Goal: Task Accomplishment & Management: Complete application form

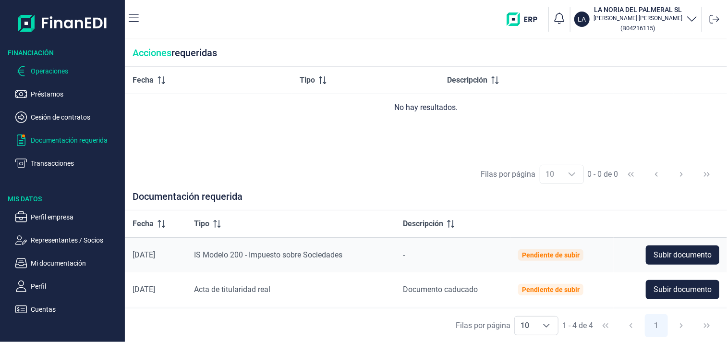
click at [50, 69] on p "Operaciones" at bounding box center [76, 71] width 90 height 12
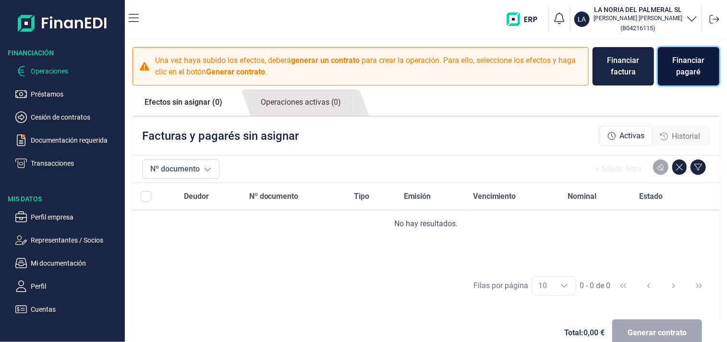
click at [684, 66] on div "Financiar pagaré" at bounding box center [689, 66] width 46 height 23
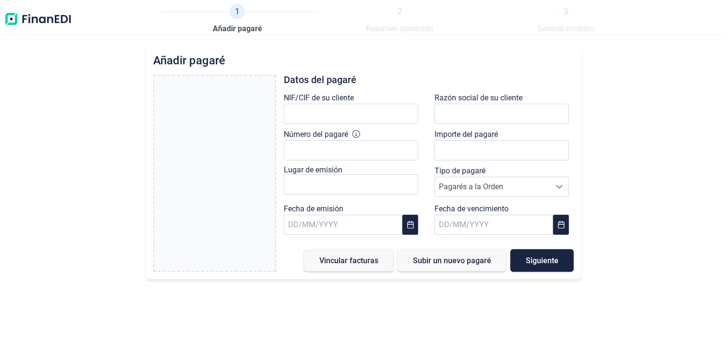
type input "0,00 €"
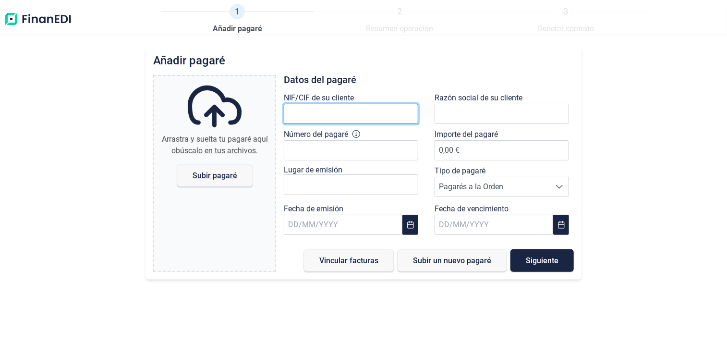
click at [297, 115] on input "text" at bounding box center [351, 114] width 135 height 20
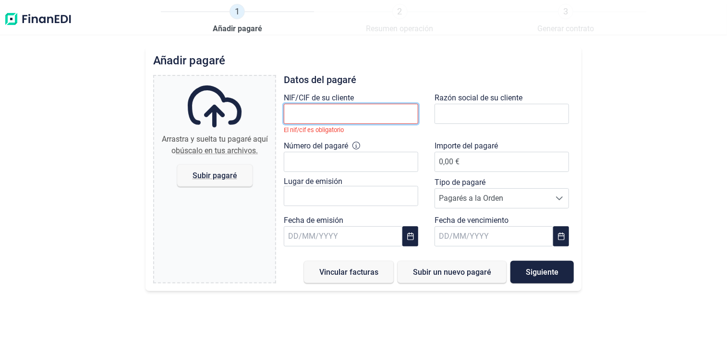
click at [300, 113] on input "text" at bounding box center [351, 114] width 135 height 20
click at [295, 113] on input "text" at bounding box center [351, 114] width 135 height 20
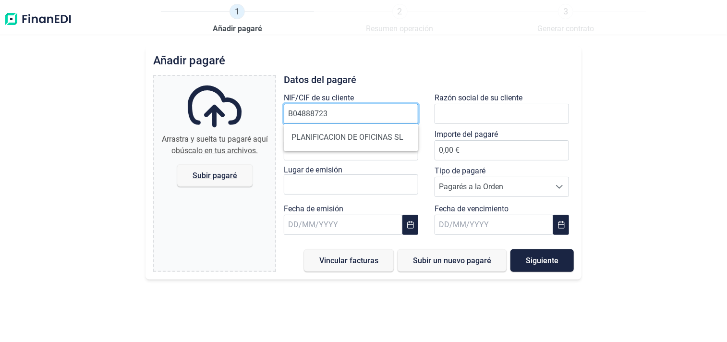
type input "B04888723"
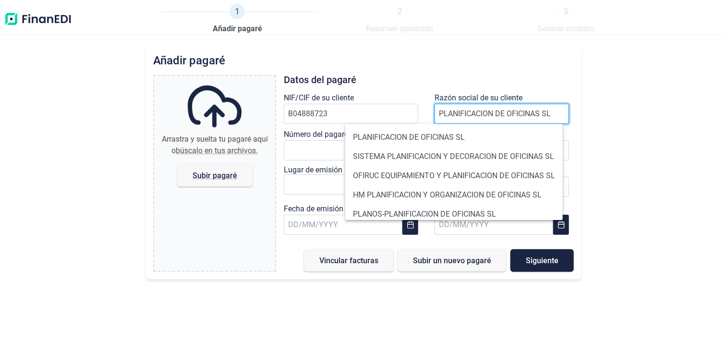
type input "PLANIFICACION DE OFICINAS SL"
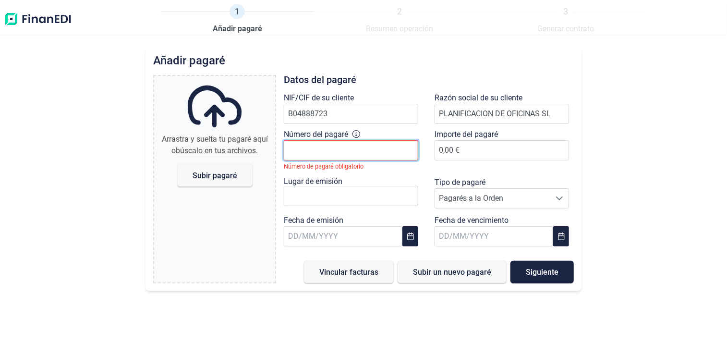
click at [313, 151] on input "Número del pagaré" at bounding box center [351, 150] width 135 height 20
type input "2.749.681-6"
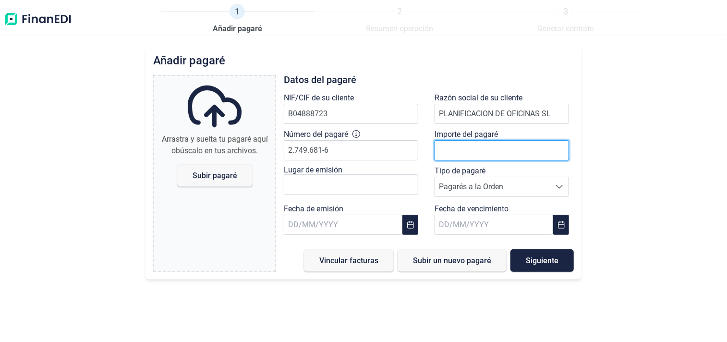
click at [454, 149] on input at bounding box center [502, 150] width 135 height 20
type input "5883"
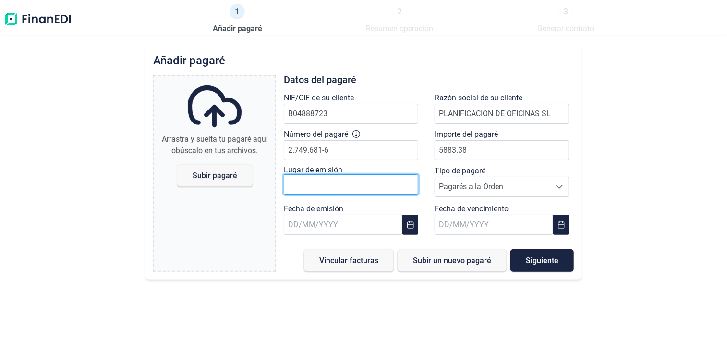
type input "5.883,38 €"
type input "e"
type input "EL EJIDO"
click at [553, 184] on div at bounding box center [560, 186] width 18 height 19
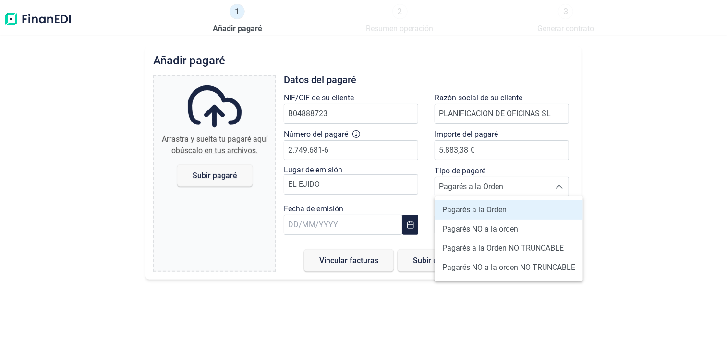
click at [538, 210] on li "Pagarés a la Orden" at bounding box center [509, 209] width 148 height 19
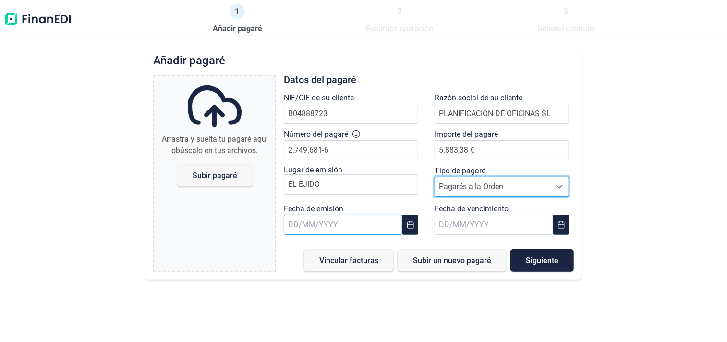
click at [319, 229] on input "text" at bounding box center [343, 225] width 119 height 20
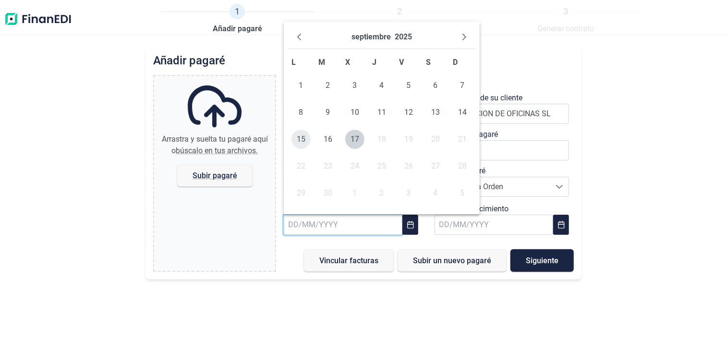
click at [302, 138] on span "15" at bounding box center [301, 139] width 19 height 19
type input "[DATE]"
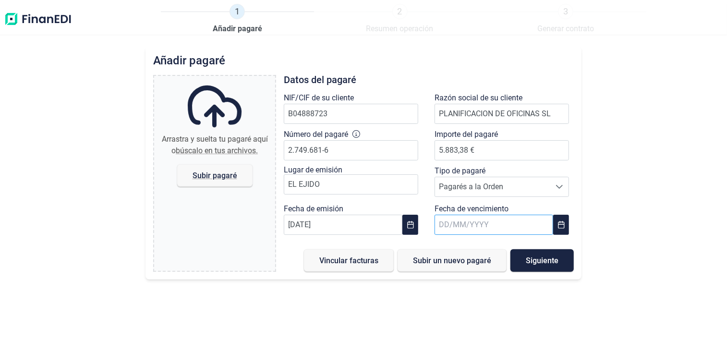
click at [502, 230] on input "text" at bounding box center [494, 225] width 119 height 20
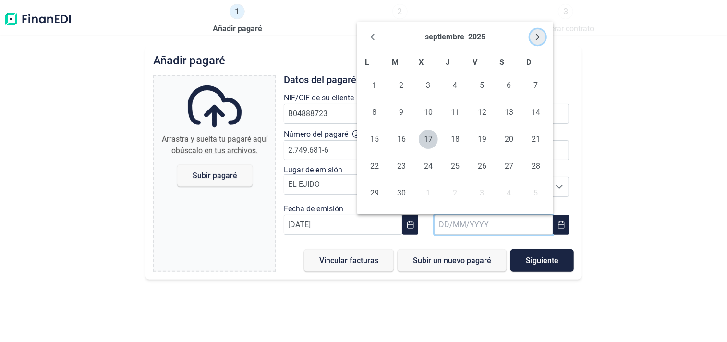
click at [540, 39] on icon "Next Month" at bounding box center [538, 37] width 8 height 8
click at [512, 138] on span "15" at bounding box center [509, 139] width 19 height 19
type input "[DATE]"
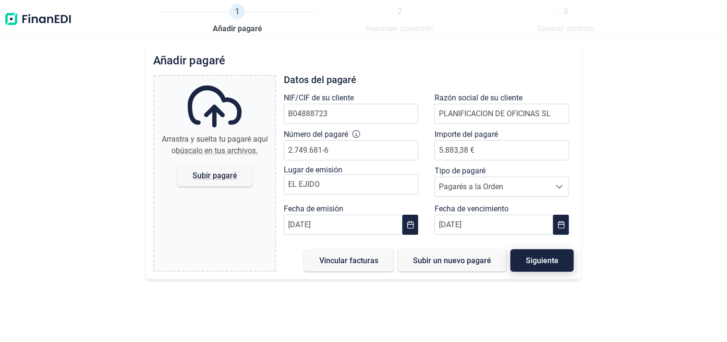
click at [552, 259] on span "Siguiente" at bounding box center [542, 260] width 33 height 7
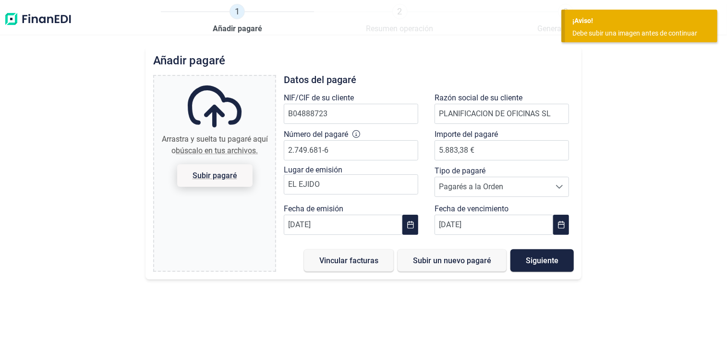
click at [212, 173] on span "Subir pagaré" at bounding box center [214, 175] width 45 height 7
click at [212, 79] on input "Arrastra y suelta tu pagaré aquí o búscalo en tus archivos. Subir pagaré" at bounding box center [214, 77] width 121 height 3
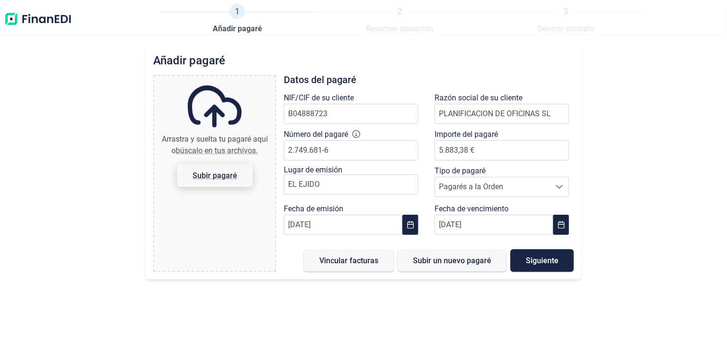
type input "C:\fakepath\PAGARE.jpg"
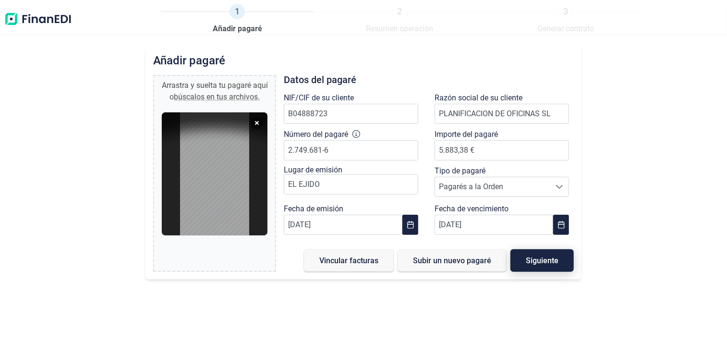
click at [553, 258] on span "Siguiente" at bounding box center [542, 260] width 33 height 7
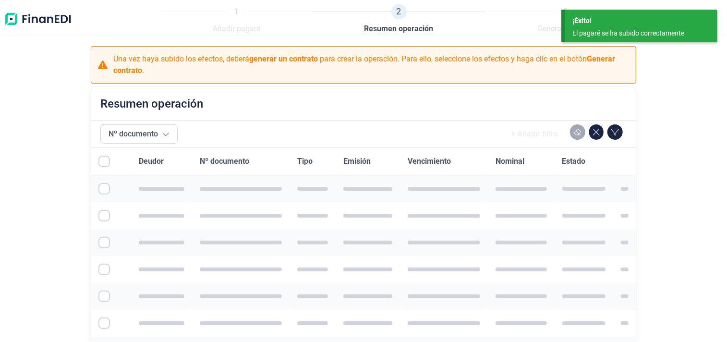
checkbox input "true"
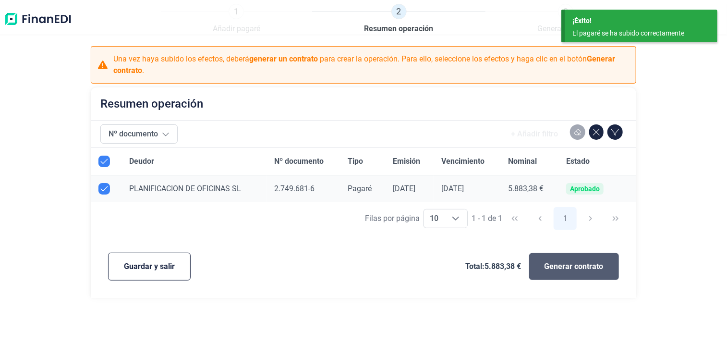
click at [570, 265] on span "Generar contrato" at bounding box center [574, 267] width 59 height 12
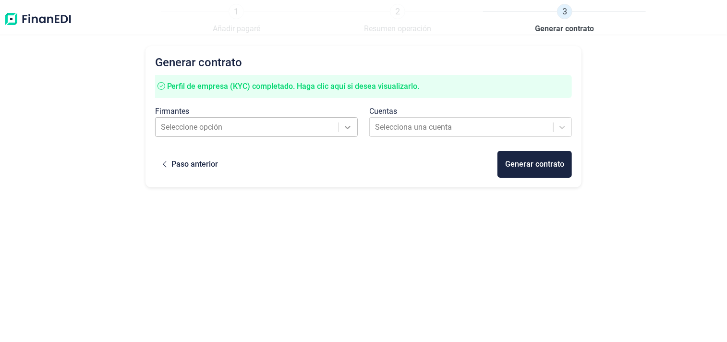
click at [348, 125] on icon at bounding box center [348, 128] width 10 height 10
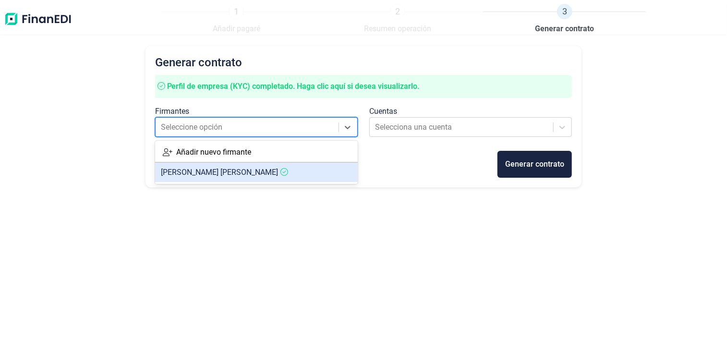
click at [242, 176] on span "[PERSON_NAME]" at bounding box center [219, 172] width 117 height 9
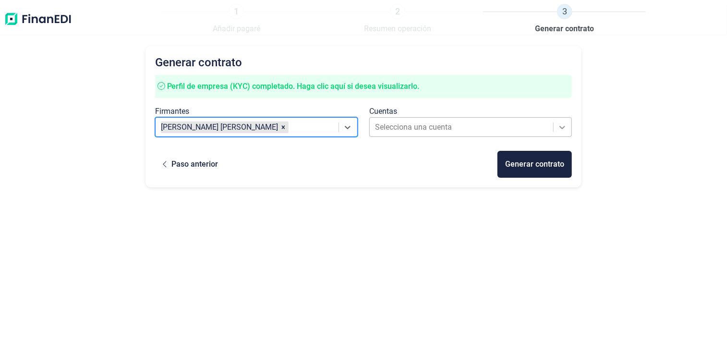
click at [562, 126] on icon at bounding box center [563, 128] width 10 height 10
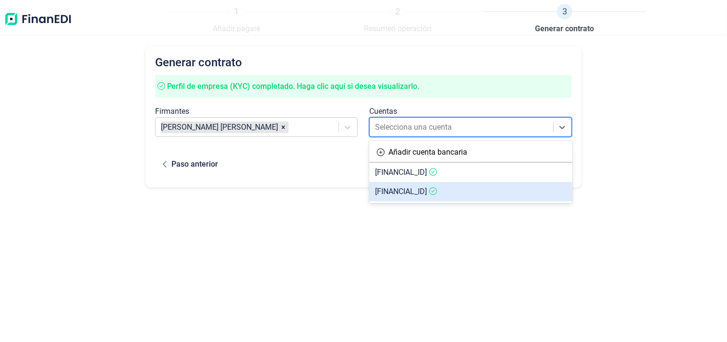
click at [427, 190] on span "[FINANCIAL_ID]" at bounding box center [401, 191] width 52 height 9
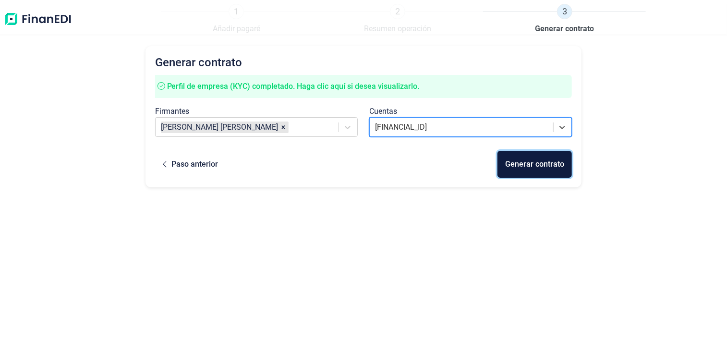
click at [540, 163] on div "Generar contrato" at bounding box center [534, 165] width 59 height 12
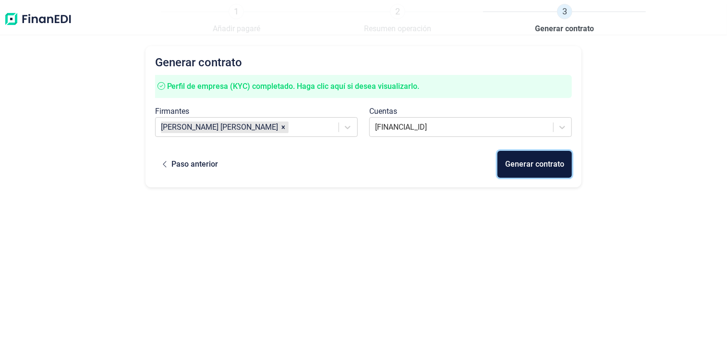
click at [543, 167] on div "Generar contrato" at bounding box center [534, 165] width 59 height 12
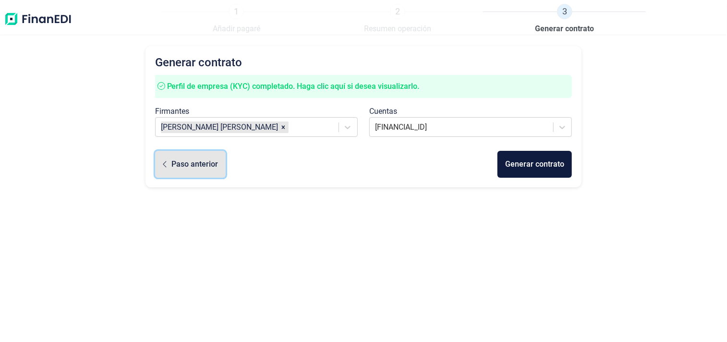
click at [181, 169] on div "Paso anterior" at bounding box center [195, 165] width 47 height 12
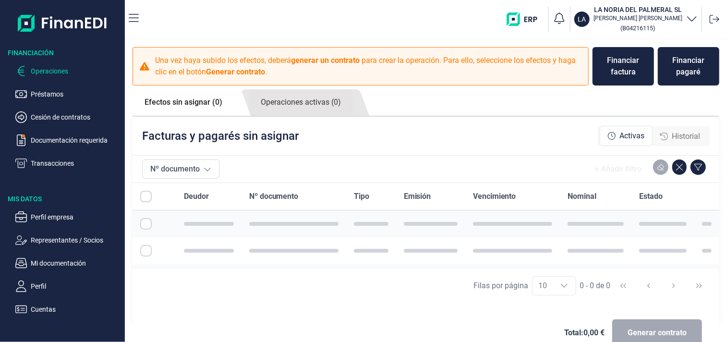
checkbox input "true"
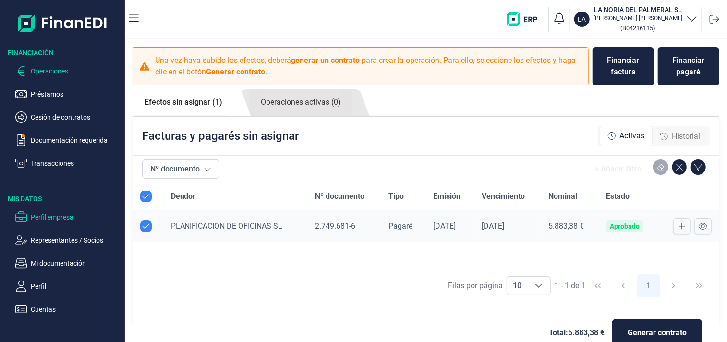
click at [48, 214] on p "Perfil empresa" at bounding box center [76, 217] width 90 height 12
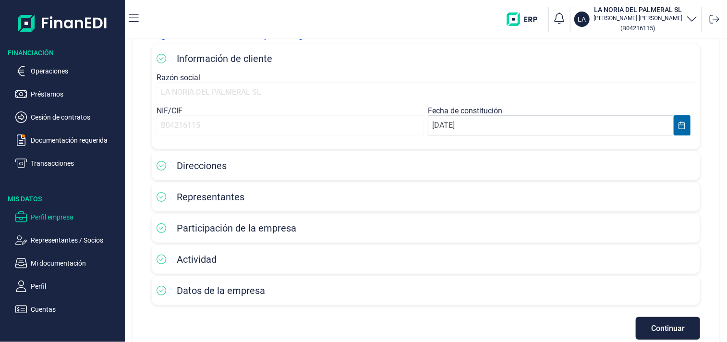
scroll to position [81, 0]
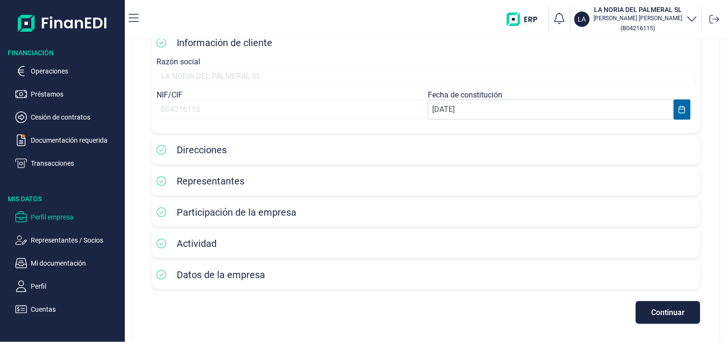
click at [209, 276] on span "Datos de la empresa" at bounding box center [221, 275] width 88 height 12
click at [163, 271] on icon at bounding box center [162, 275] width 10 height 10
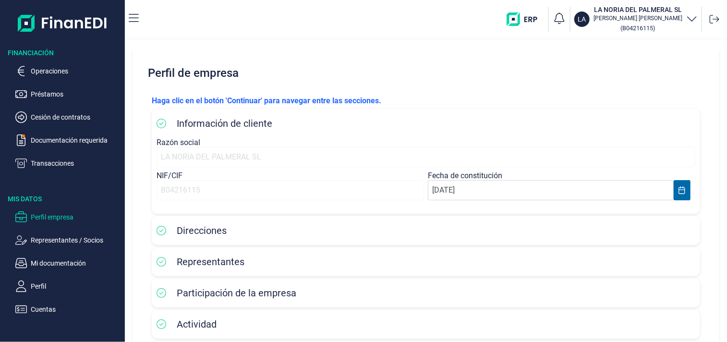
scroll to position [48, 0]
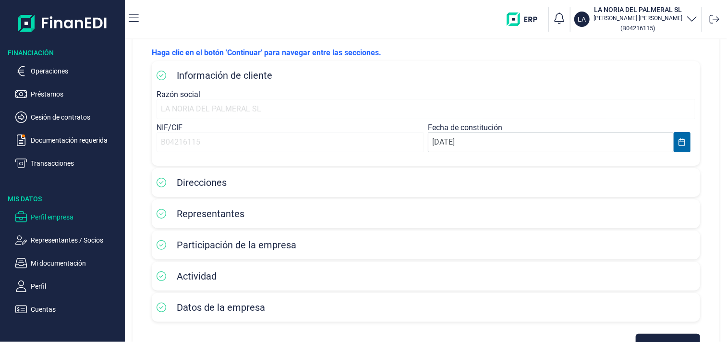
click at [209, 180] on span "Direcciones" at bounding box center [202, 183] width 50 height 12
click at [680, 181] on div "Direcciones" at bounding box center [426, 182] width 539 height 14
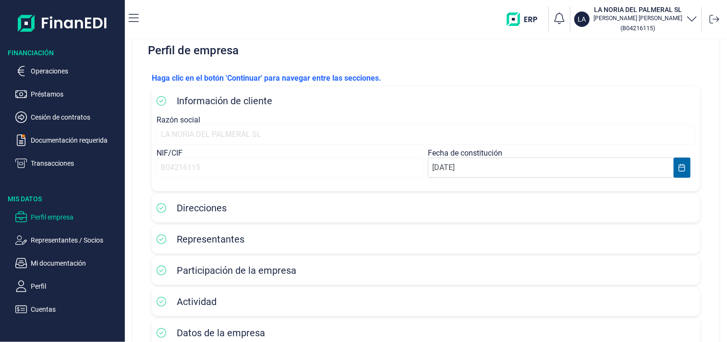
scroll to position [0, 0]
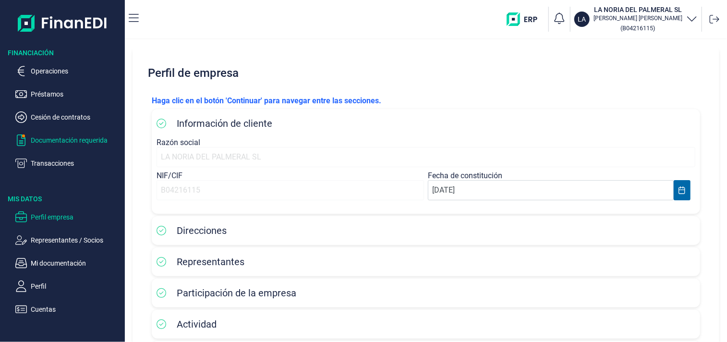
click at [59, 139] on p "Documentación requerida" at bounding box center [76, 141] width 90 height 12
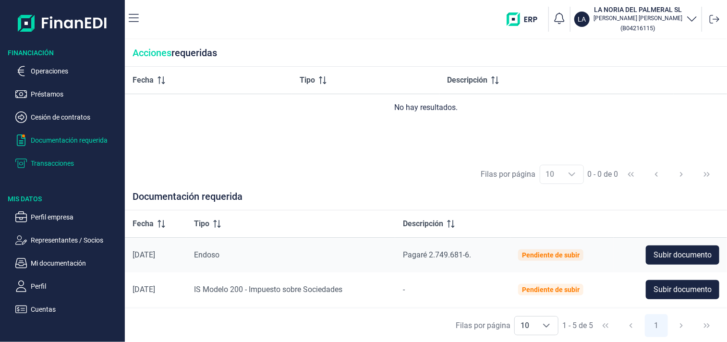
click at [55, 160] on p "Transacciones" at bounding box center [76, 164] width 90 height 12
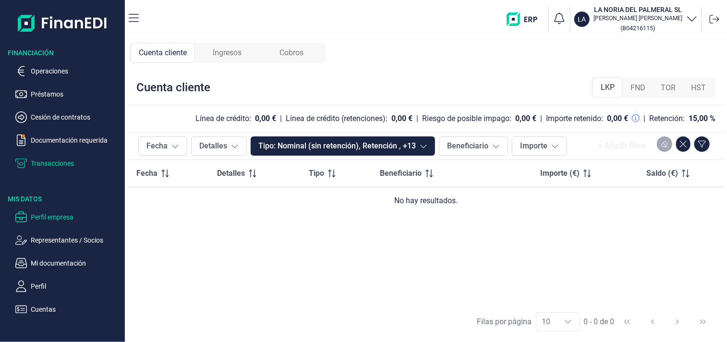
click at [58, 215] on p "Perfil empresa" at bounding box center [76, 217] width 90 height 12
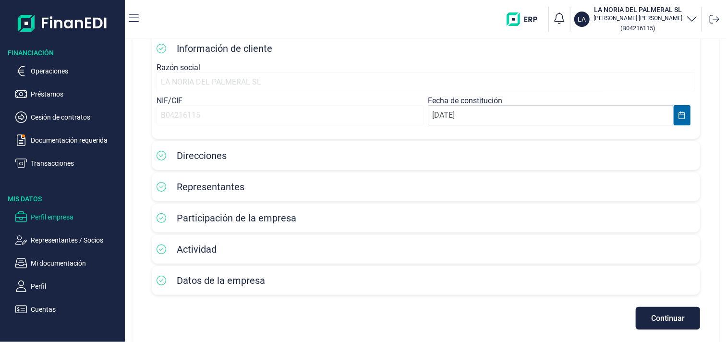
scroll to position [81, 0]
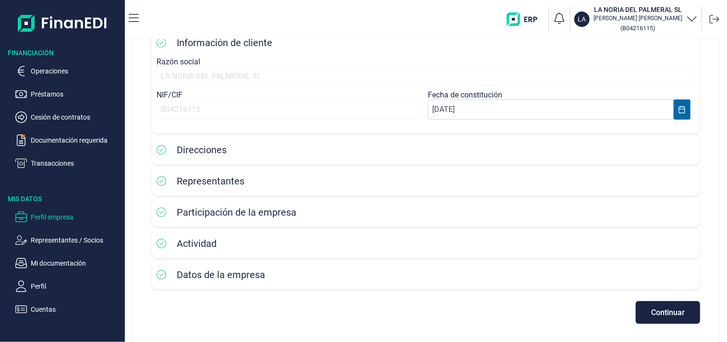
click at [218, 277] on span "Datos de la empresa" at bounding box center [221, 275] width 88 height 12
drag, startPoint x: 218, startPoint y: 277, endPoint x: 281, endPoint y: 165, distance: 128.7
click at [283, 169] on div "Representantes" at bounding box center [426, 181] width 549 height 29
click at [161, 147] on icon at bounding box center [162, 150] width 10 height 10
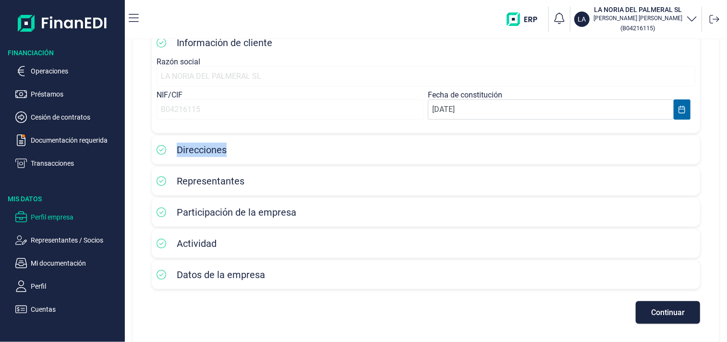
click at [161, 147] on icon at bounding box center [162, 150] width 10 height 10
drag, startPoint x: 161, startPoint y: 147, endPoint x: 337, endPoint y: 158, distance: 176.2
click at [275, 152] on div "Direcciones" at bounding box center [426, 150] width 539 height 14
click at [670, 146] on div "Direcciones" at bounding box center [426, 150] width 539 height 14
click at [51, 266] on p "Mi documentación" at bounding box center [76, 264] width 90 height 12
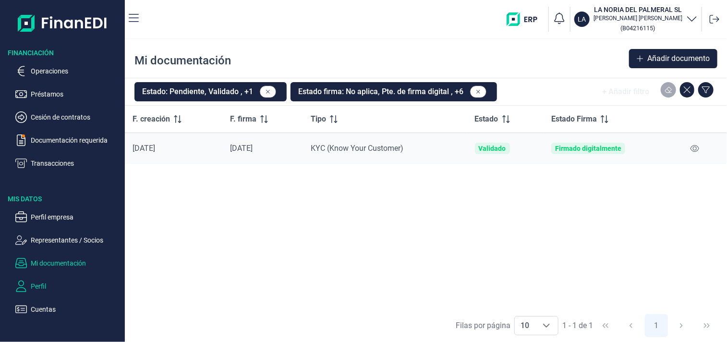
click at [34, 286] on p "Perfil" at bounding box center [76, 287] width 90 height 12
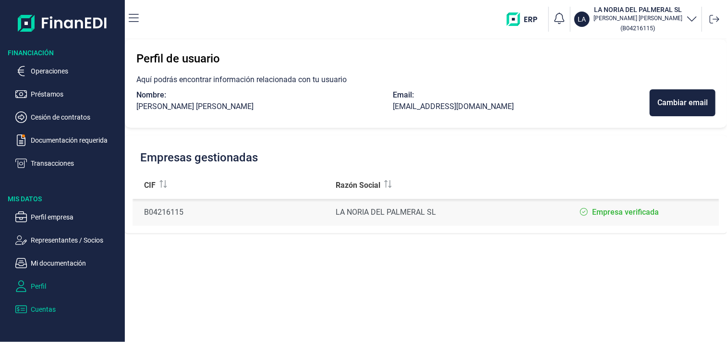
click at [41, 308] on p "Cuentas" at bounding box center [76, 310] width 90 height 12
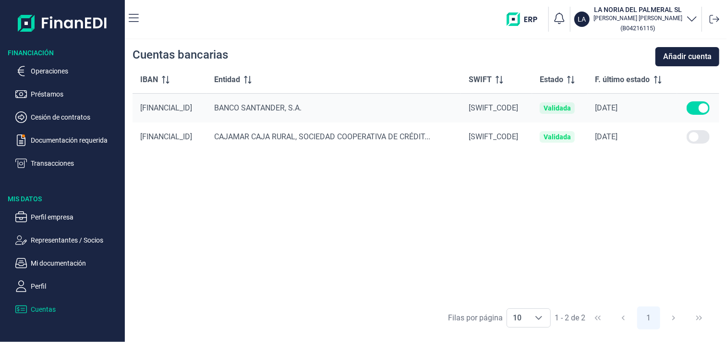
click at [710, 138] on input "checkbox" at bounding box center [698, 136] width 23 height 13
checkbox input "false"
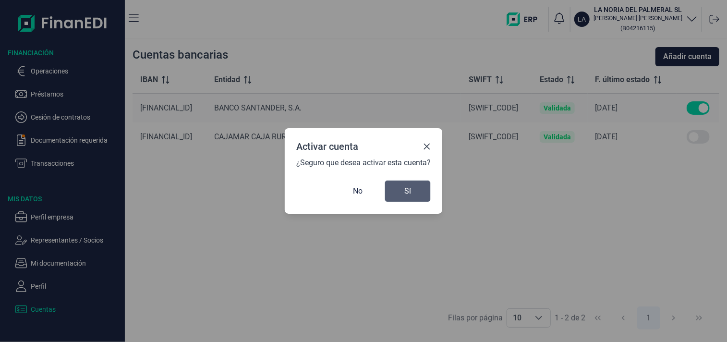
click at [412, 190] on button "Sí" at bounding box center [408, 191] width 46 height 22
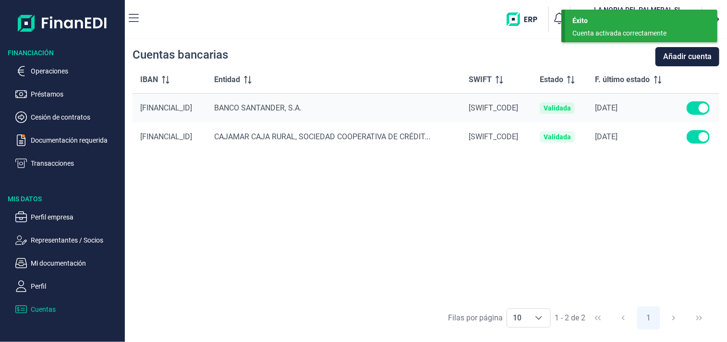
click at [710, 107] on input "checkbox" at bounding box center [698, 107] width 23 height 13
checkbox input "true"
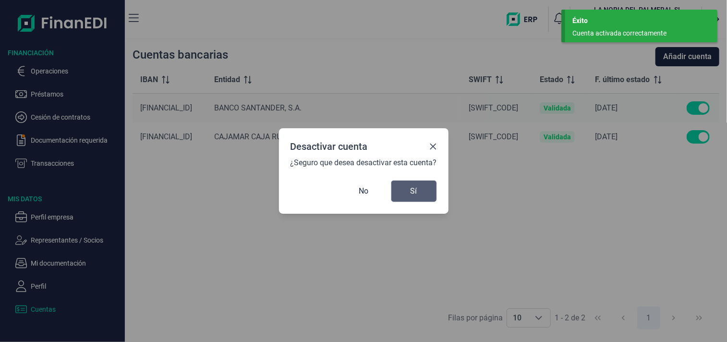
click at [412, 189] on span "Sí" at bounding box center [414, 191] width 7 height 12
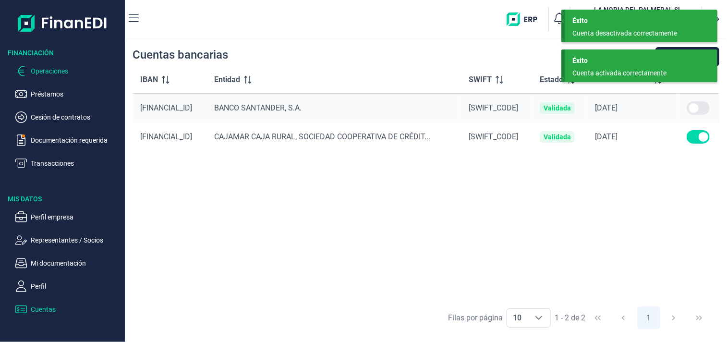
drag, startPoint x: 48, startPoint y: 67, endPoint x: 53, endPoint y: 70, distance: 5.6
click at [49, 67] on p "Operaciones" at bounding box center [76, 71] width 90 height 12
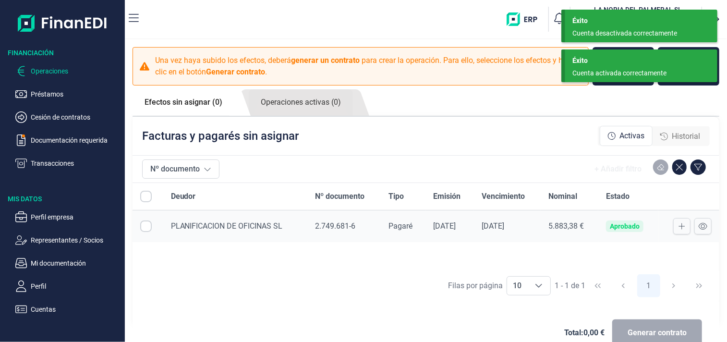
checkbox input "true"
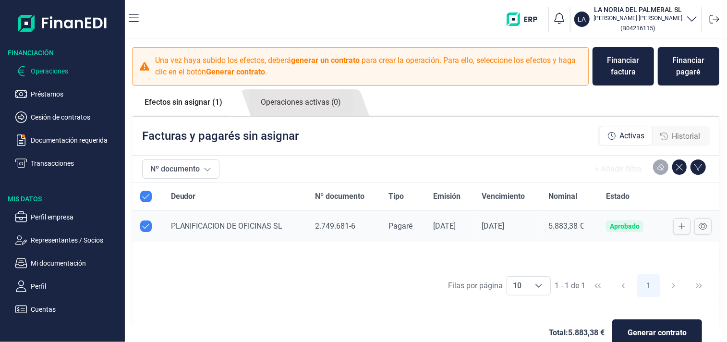
click at [195, 101] on link "Efectos sin asignar (1)" at bounding box center [184, 102] width 102 height 26
click at [681, 227] on icon at bounding box center [682, 226] width 7 height 8
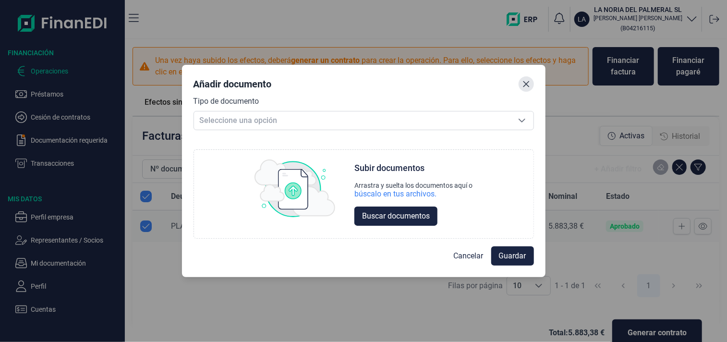
click at [525, 82] on icon "Close" at bounding box center [527, 84] width 8 height 8
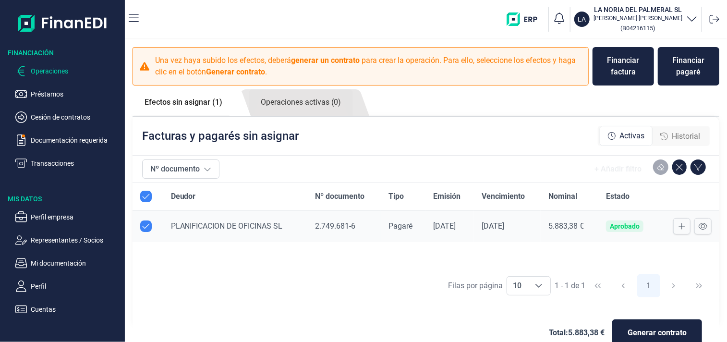
click at [296, 65] on b "generar un contrato" at bounding box center [325, 60] width 69 height 9
drag, startPoint x: 296, startPoint y: 65, endPoint x: 300, endPoint y: 107, distance: 42.4
click at [300, 107] on link "Operaciones activas (0)" at bounding box center [301, 102] width 104 height 26
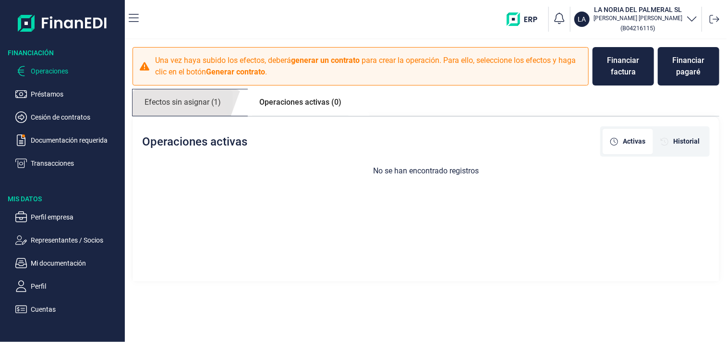
click at [209, 101] on link "Efectos sin asignar (1)" at bounding box center [183, 102] width 100 height 26
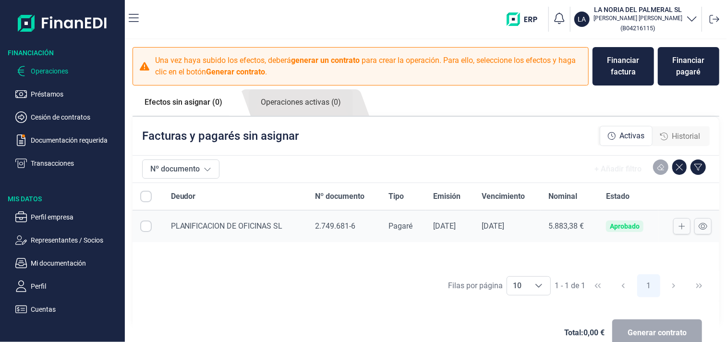
checkbox input "true"
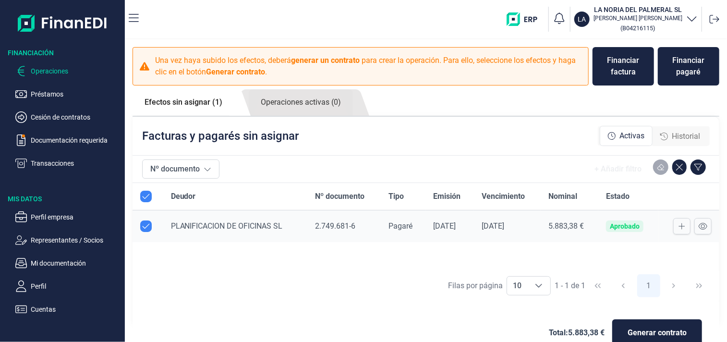
click at [256, 227] on span "PLANIFICACION DE OFICINAS SL" at bounding box center [227, 225] width 112 height 9
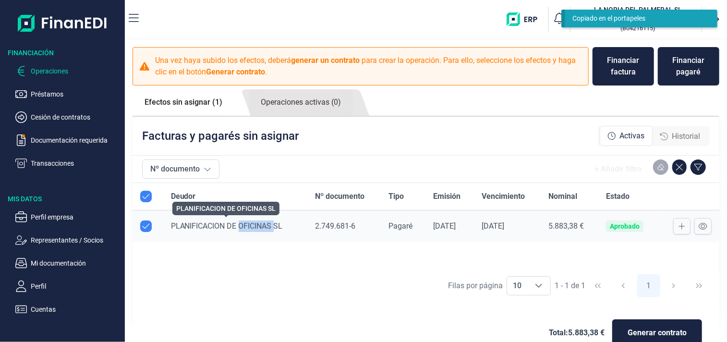
click at [256, 227] on span "PLANIFICACION DE OFICINAS SL" at bounding box center [227, 225] width 112 height 9
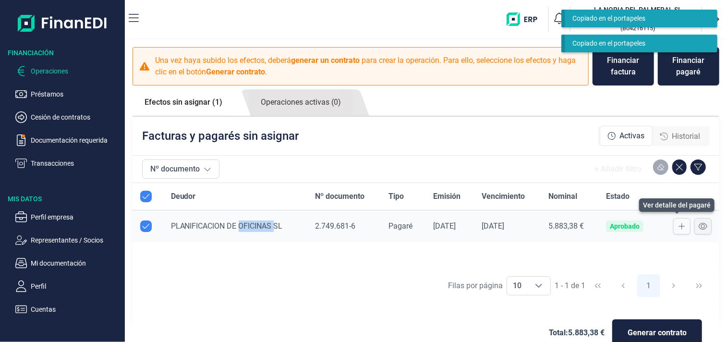
click at [703, 228] on icon at bounding box center [703, 226] width 9 height 8
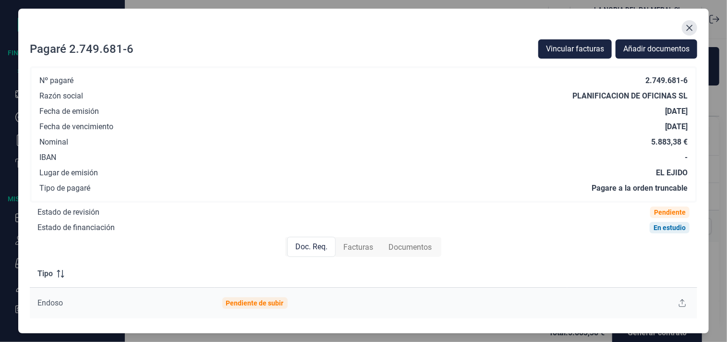
click at [690, 25] on icon "Close" at bounding box center [690, 28] width 8 height 8
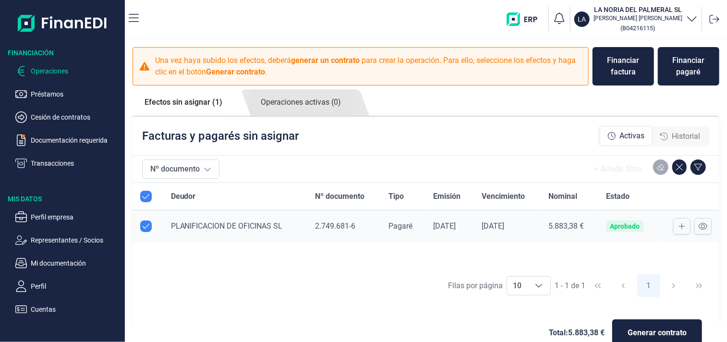
click at [199, 63] on p "Una vez haya subido los efectos, deberá generar un contrato para crear la opera…" at bounding box center [369, 66] width 428 height 23
click at [317, 79] on div "Una vez haya subido los efectos, deberá generar un contrato para crear la opera…" at bounding box center [361, 66] width 456 height 38
click at [45, 89] on p "Préstamos" at bounding box center [76, 94] width 90 height 12
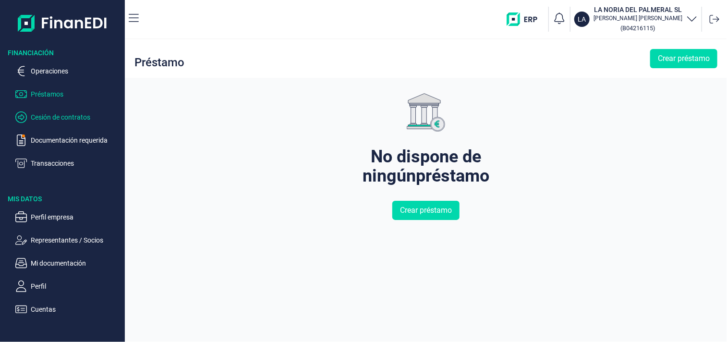
click at [52, 119] on p "Cesión de contratos" at bounding box center [76, 117] width 90 height 12
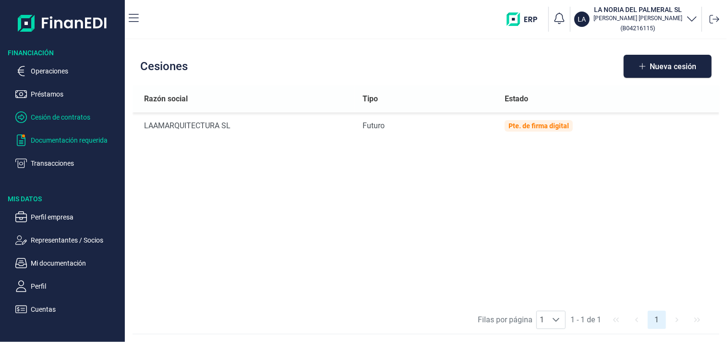
click at [54, 138] on p "Documentación requerida" at bounding box center [76, 141] width 90 height 12
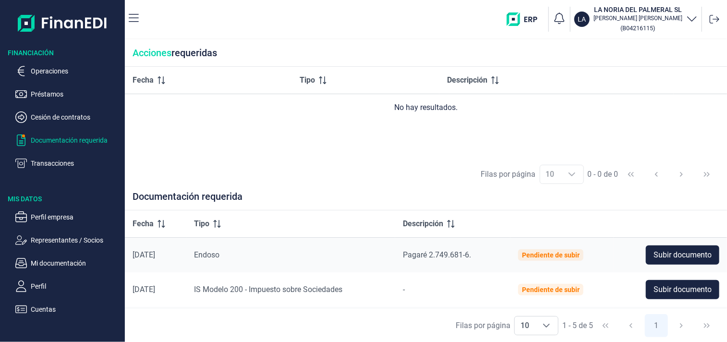
click at [553, 254] on div "Pendiente de subir" at bounding box center [551, 255] width 58 height 8
click at [677, 251] on span "Subir documento" at bounding box center [683, 255] width 58 height 12
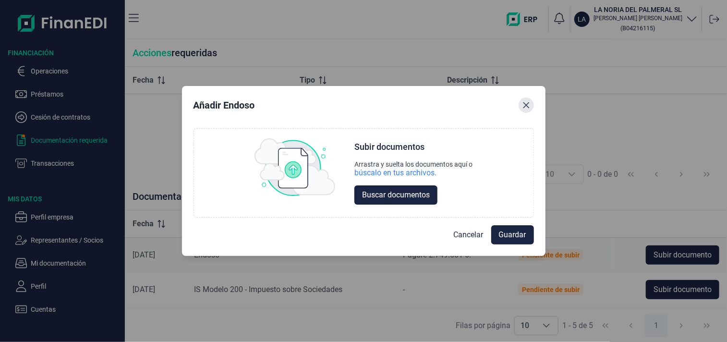
click at [525, 103] on icon "Close" at bounding box center [527, 105] width 8 height 8
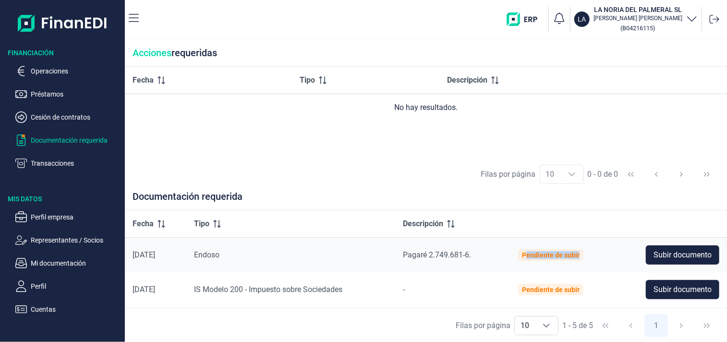
drag, startPoint x: 528, startPoint y: 256, endPoint x: 585, endPoint y: 255, distance: 56.7
click at [584, 255] on div "Pendiente de subir" at bounding box center [550, 255] width 65 height 12
click at [599, 254] on td "Pendiente de subir" at bounding box center [562, 255] width 103 height 35
drag, startPoint x: 526, startPoint y: 255, endPoint x: 587, endPoint y: 253, distance: 60.6
click at [587, 253] on td "Pendiente de subir" at bounding box center [562, 255] width 103 height 35
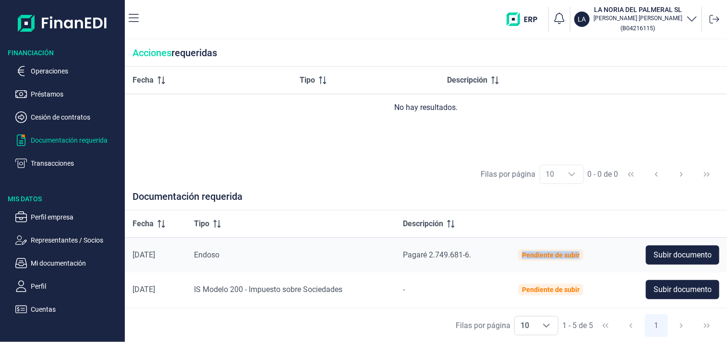
drag, startPoint x: 525, startPoint y: 255, endPoint x: 585, endPoint y: 254, distance: 59.6
click at [584, 254] on div "Pendiente de subir" at bounding box center [550, 255] width 65 height 12
drag, startPoint x: 525, startPoint y: 255, endPoint x: 585, endPoint y: 253, distance: 60.6
click at [584, 253] on div "Pendiente de subir" at bounding box center [550, 255] width 65 height 12
click at [607, 251] on td "Pendiente de subir" at bounding box center [562, 255] width 103 height 35
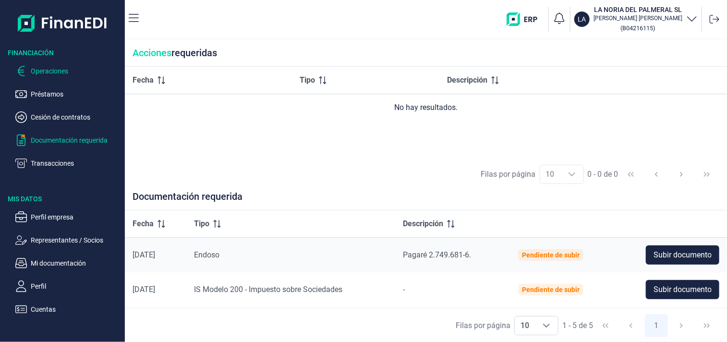
click at [50, 69] on p "Operaciones" at bounding box center [76, 71] width 90 height 12
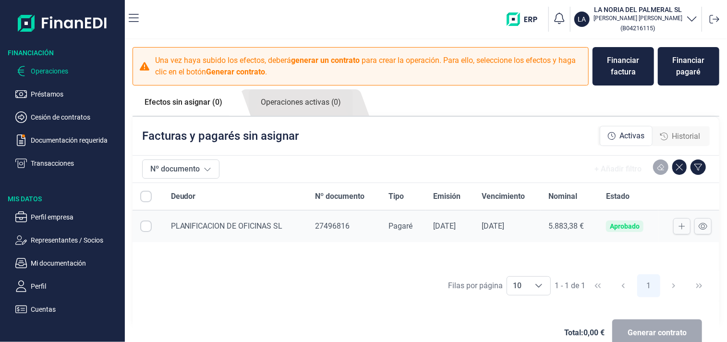
checkbox input "true"
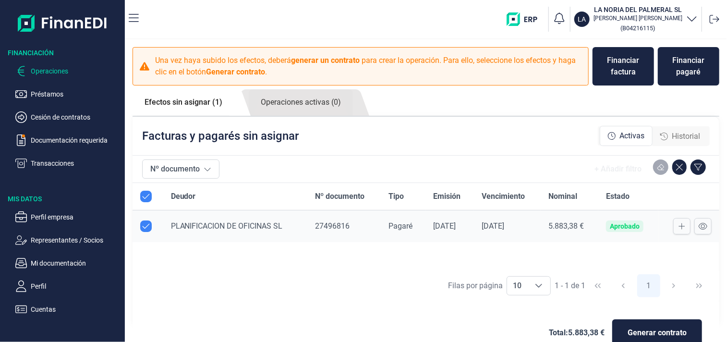
scroll to position [21, 0]
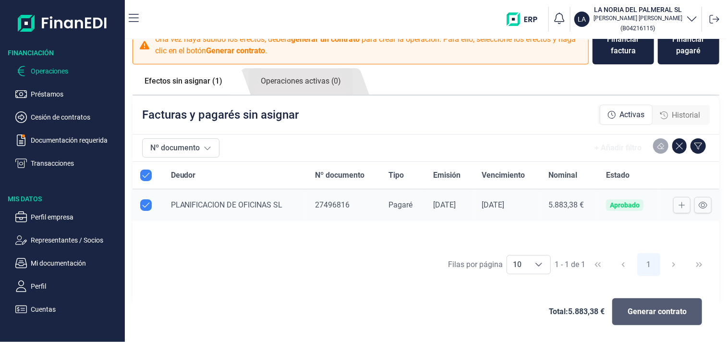
click at [646, 308] on span "Generar contrato" at bounding box center [657, 312] width 59 height 12
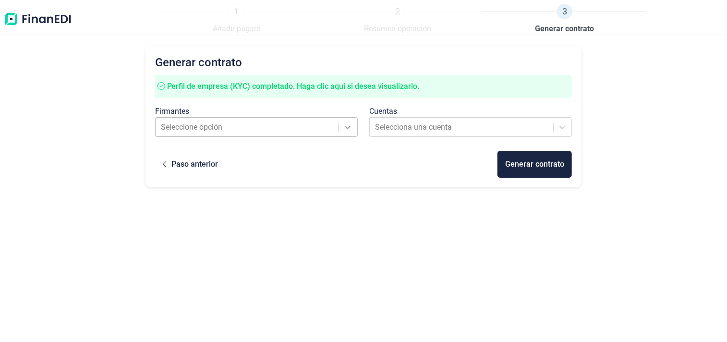
click at [345, 126] on icon at bounding box center [348, 128] width 10 height 10
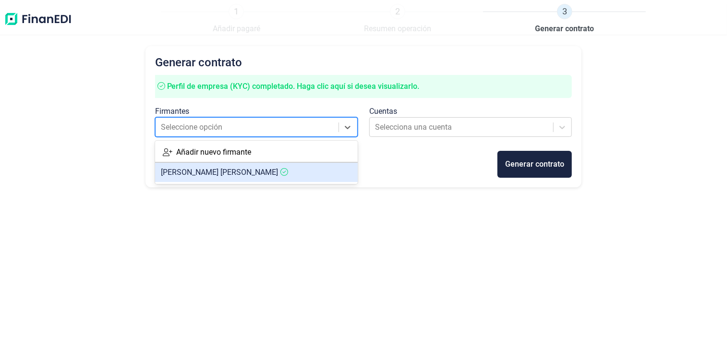
click at [236, 169] on span "[PERSON_NAME]" at bounding box center [219, 172] width 117 height 9
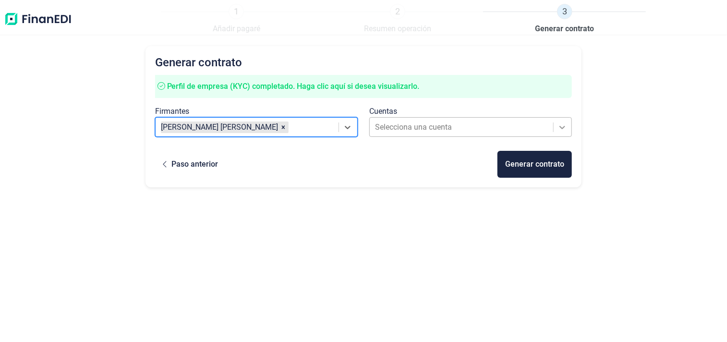
click at [559, 128] on icon at bounding box center [563, 128] width 10 height 10
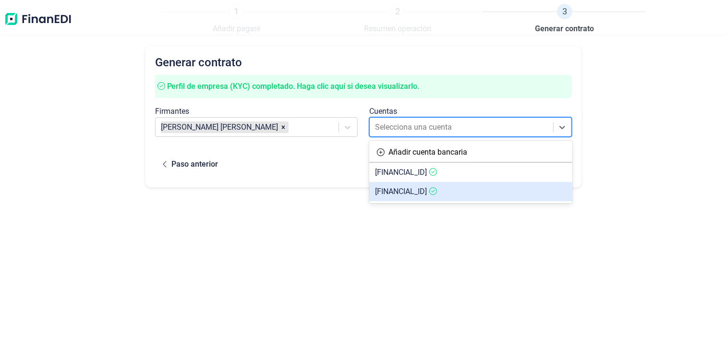
click at [427, 191] on span "[FINANCIAL_ID]" at bounding box center [401, 191] width 52 height 9
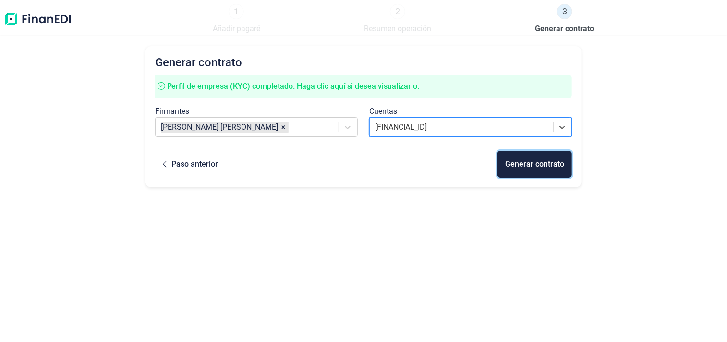
drag, startPoint x: 536, startPoint y: 163, endPoint x: 542, endPoint y: 191, distance: 28.2
click at [536, 163] on div "Generar contrato" at bounding box center [534, 165] width 59 height 12
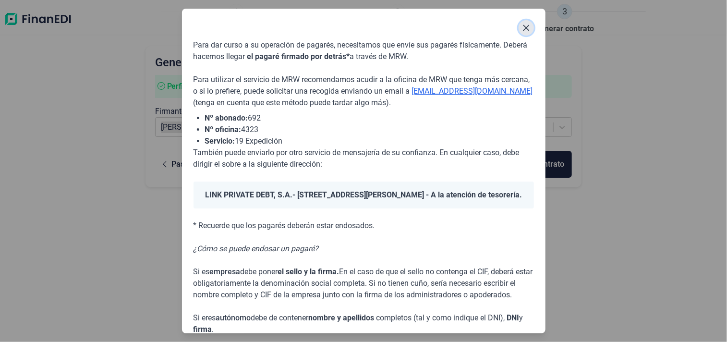
click at [529, 28] on icon "Close" at bounding box center [527, 28] width 8 height 8
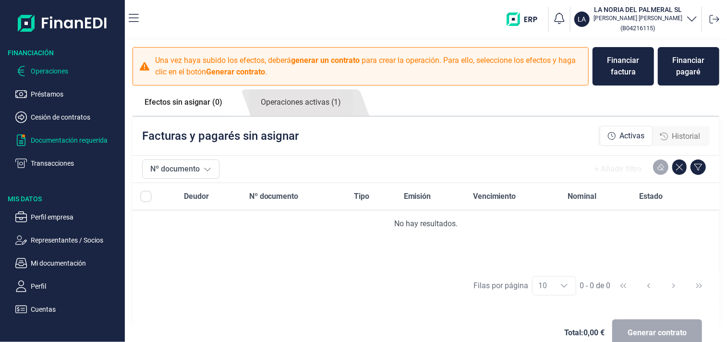
click at [56, 140] on p "Documentación requerida" at bounding box center [76, 141] width 90 height 12
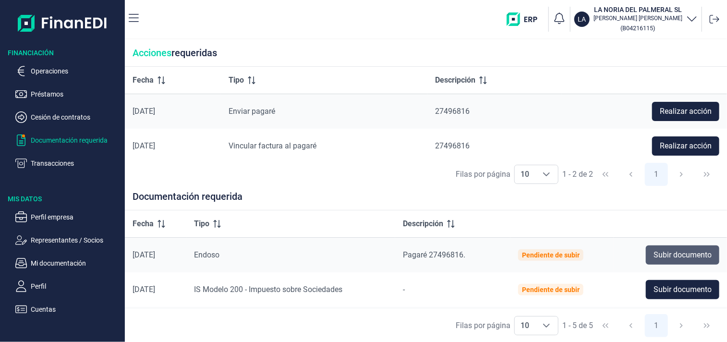
click at [680, 256] on span "Subir documento" at bounding box center [683, 255] width 58 height 12
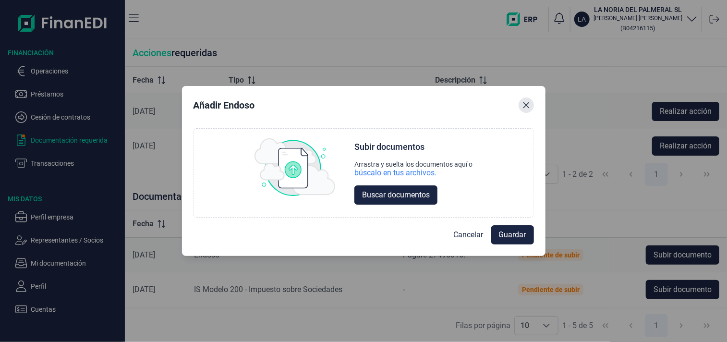
click at [527, 108] on icon "Close" at bounding box center [527, 105] width 8 height 8
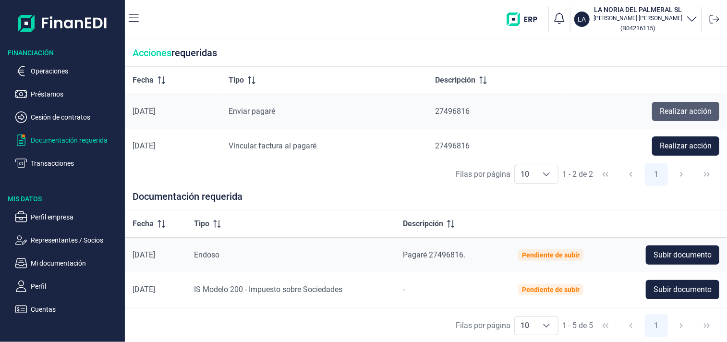
click at [682, 111] on span "Realizar acción" at bounding box center [686, 112] width 52 height 12
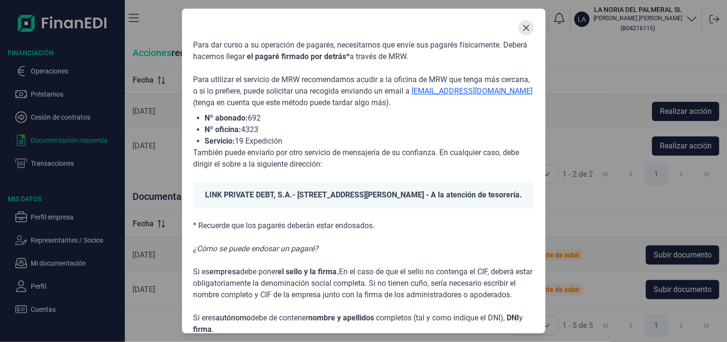
click at [524, 28] on icon "Close" at bounding box center [527, 28] width 8 height 8
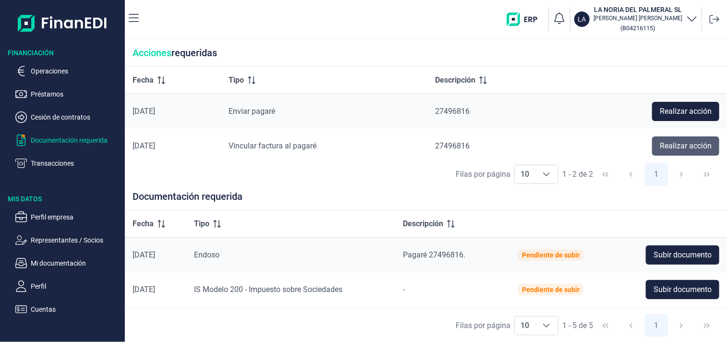
click at [690, 145] on span "Realizar acción" at bounding box center [686, 146] width 52 height 12
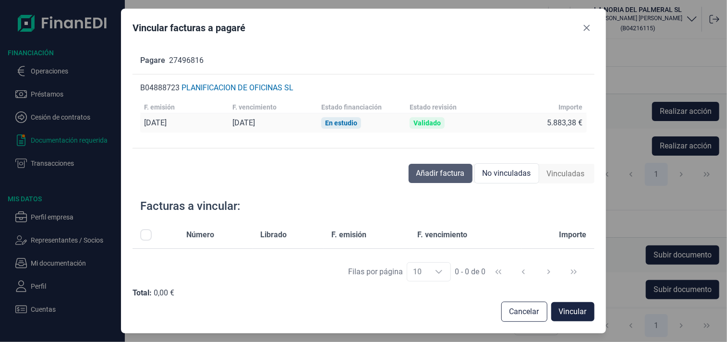
click at [451, 176] on span "Añadir factura" at bounding box center [441, 174] width 49 height 12
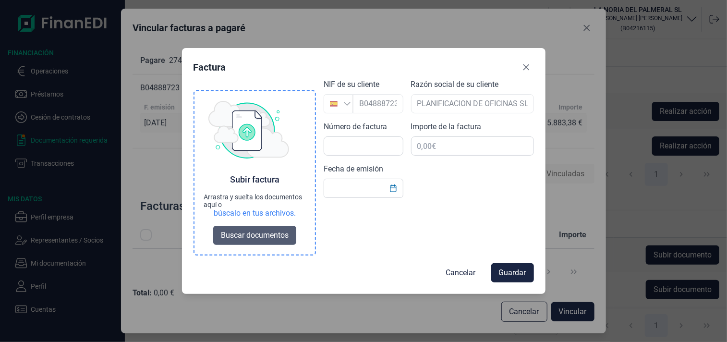
click at [258, 236] on span "Buscar documentos" at bounding box center [255, 236] width 68 height 12
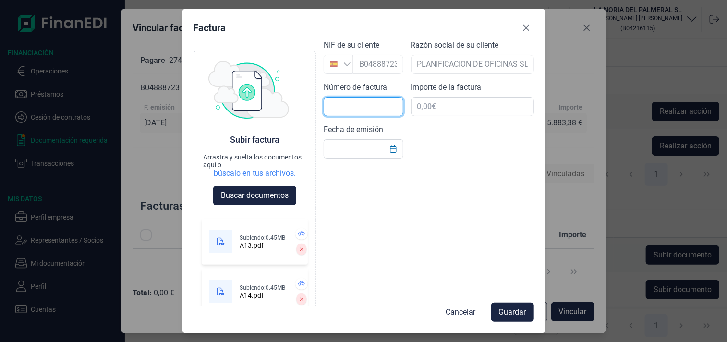
click at [336, 107] on input "text" at bounding box center [363, 106] width 79 height 19
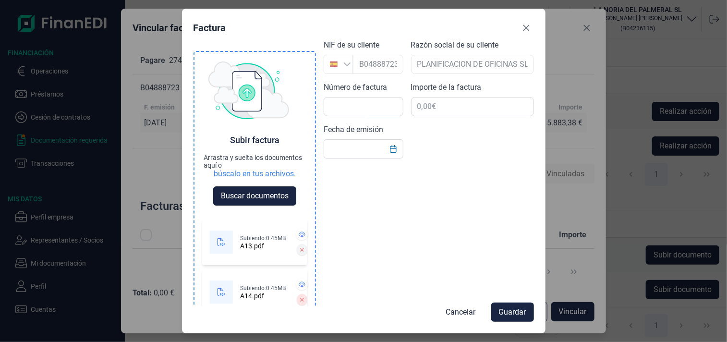
drag, startPoint x: 287, startPoint y: 249, endPoint x: 289, endPoint y: 265, distance: 15.5
click at [300, 249] on icon at bounding box center [302, 250] width 4 height 6
click at [300, 247] on icon at bounding box center [302, 250] width 4 height 6
click at [300, 248] on icon at bounding box center [301, 249] width 3 height 3
click at [300, 251] on icon at bounding box center [302, 250] width 4 height 6
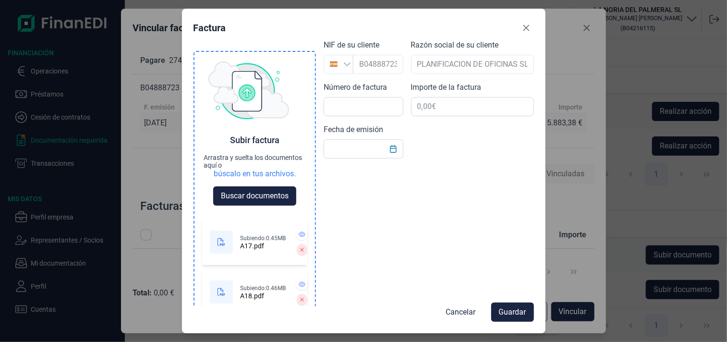
click at [300, 251] on icon at bounding box center [302, 250] width 4 height 6
click at [300, 297] on icon at bounding box center [302, 300] width 4 height 6
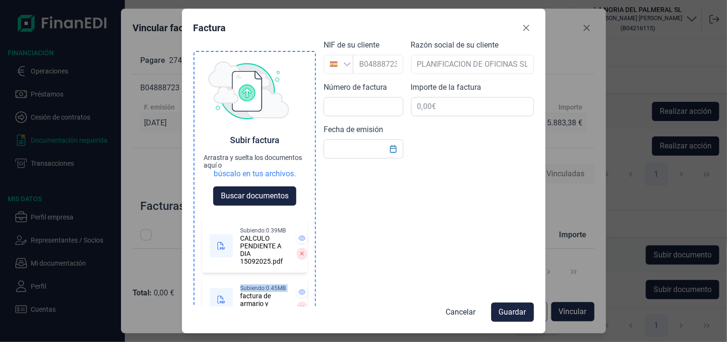
click at [289, 251] on div "Subiendo: 0.39MB CALCULO PENDIENTE A DIA 15092025.pdf" at bounding box center [255, 246] width 90 height 38
drag, startPoint x: 289, startPoint y: 251, endPoint x: 302, endPoint y: 266, distance: 19.8
click at [300, 257] on icon at bounding box center [302, 254] width 4 height 6
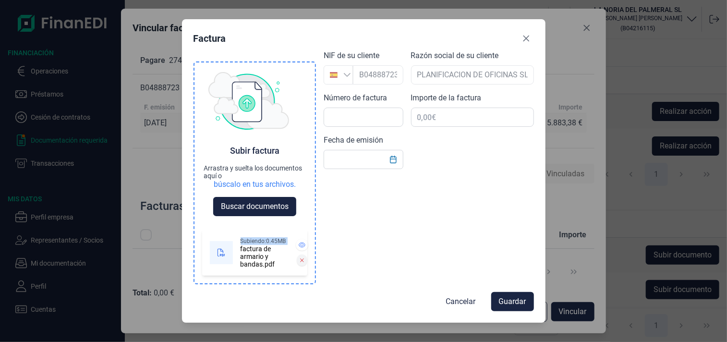
click at [300, 260] on icon at bounding box center [302, 261] width 4 height 6
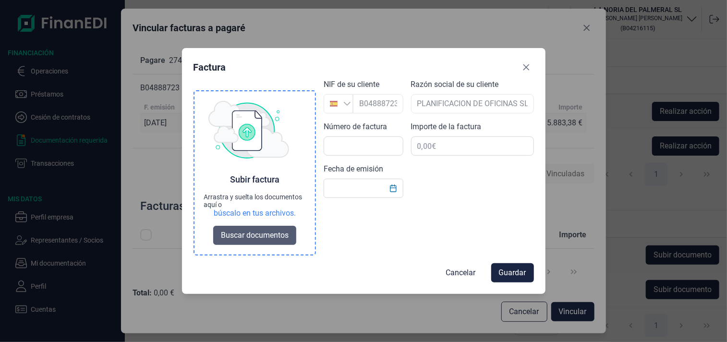
click at [258, 233] on span "Buscar documentos" at bounding box center [255, 236] width 68 height 12
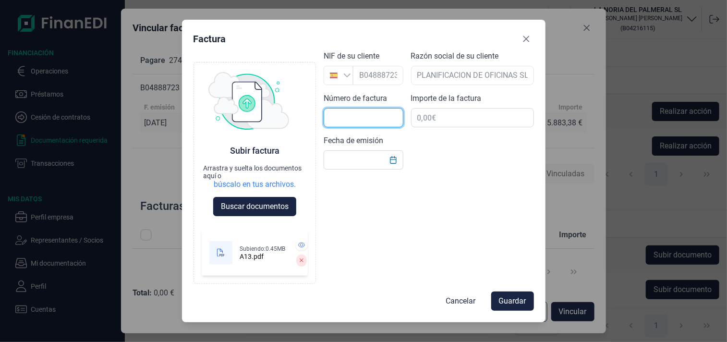
click at [343, 116] on input "text" at bounding box center [363, 117] width 79 height 19
type input "A13"
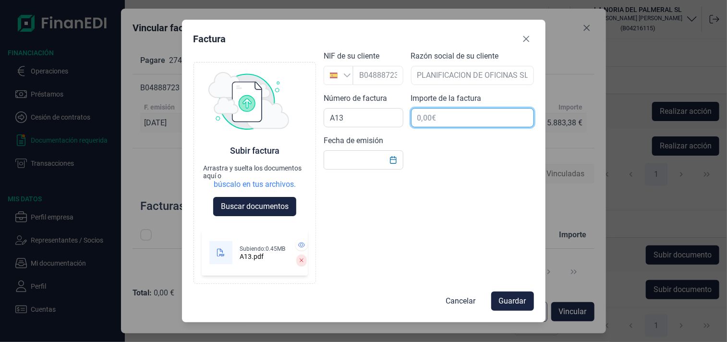
drag, startPoint x: 426, startPoint y: 117, endPoint x: 440, endPoint y: 121, distance: 14.5
click at [426, 117] on input "text" at bounding box center [472, 117] width 123 height 19
drag, startPoint x: 455, startPoint y: 115, endPoint x: 536, endPoint y: 120, distance: 80.9
click at [536, 120] on div "Factura Choose Subir factura Arrastra y suelta los documentos aquí o búscalo en…" at bounding box center [364, 171] width 364 height 303
type input "1.297,60 €"
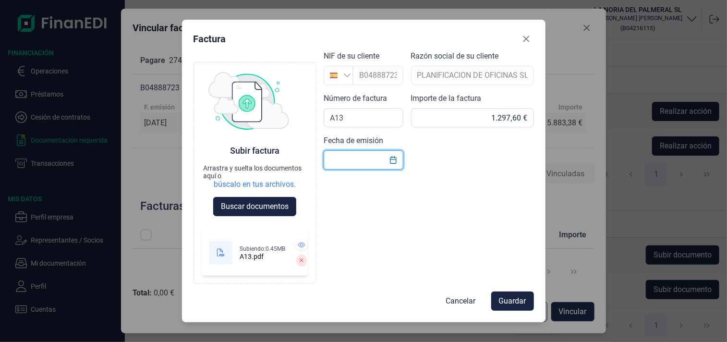
drag, startPoint x: 329, startPoint y: 160, endPoint x: 344, endPoint y: 163, distance: 15.8
click at [329, 160] on input "text" at bounding box center [363, 159] width 79 height 19
type input "3"
click at [391, 161] on icon "Choose Date" at bounding box center [394, 160] width 8 height 8
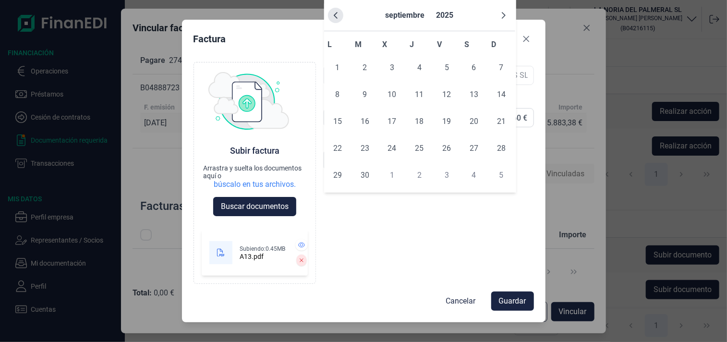
click at [334, 15] on icon "Previous Month" at bounding box center [336, 15] width 4 height 7
click at [422, 176] on span "31" at bounding box center [419, 175] width 19 height 19
type input "[DATE]"
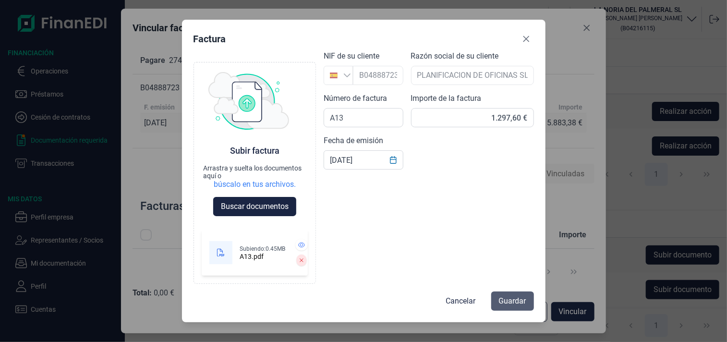
click at [508, 301] on span "Guardar" at bounding box center [512, 301] width 27 height 12
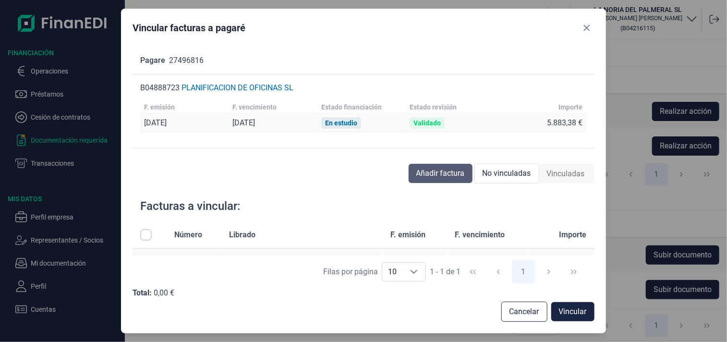
click at [437, 172] on span "Añadir factura" at bounding box center [441, 174] width 49 height 12
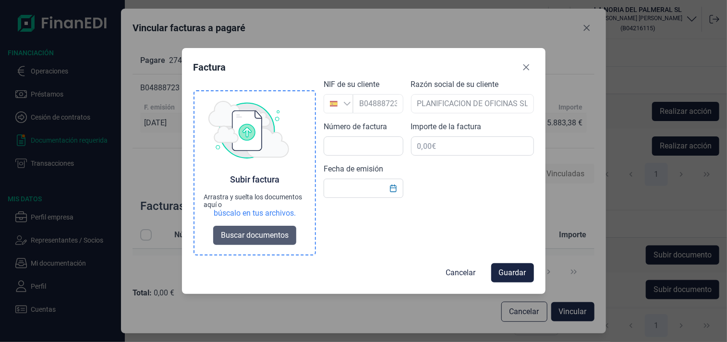
click at [255, 233] on span "Buscar documentos" at bounding box center [255, 236] width 68 height 12
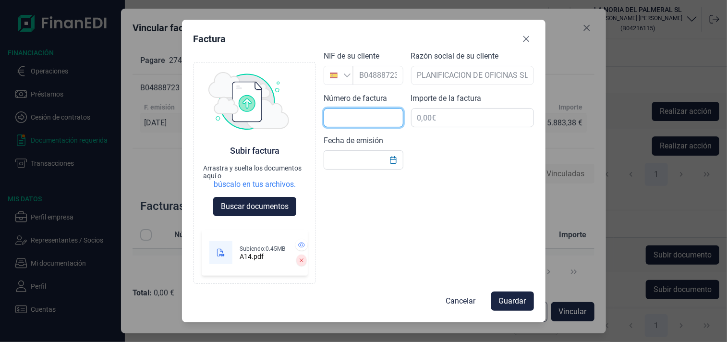
click at [341, 117] on input "text" at bounding box center [363, 117] width 79 height 19
type input "A14"
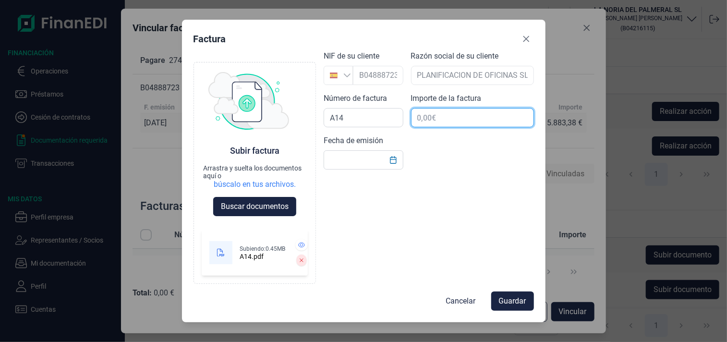
click at [420, 117] on input "text" at bounding box center [472, 117] width 123 height 19
type input "1.751,48 €"
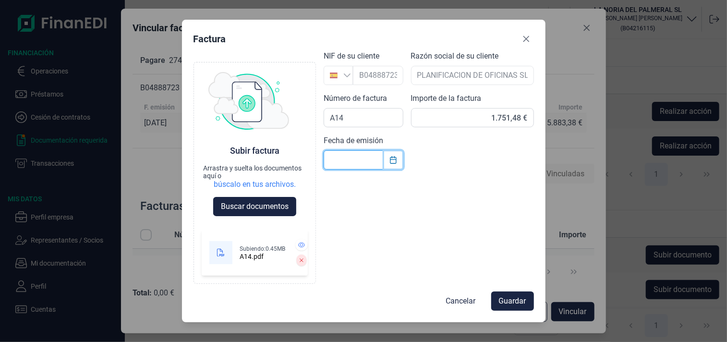
click at [395, 157] on icon "Choose Date" at bounding box center [393, 160] width 6 height 8
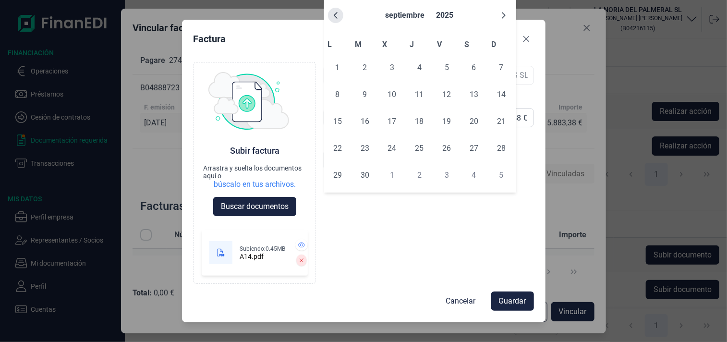
click at [335, 13] on icon "Previous Month" at bounding box center [336, 16] width 8 height 8
click at [419, 176] on span "31" at bounding box center [419, 175] width 19 height 19
type input "[DATE]"
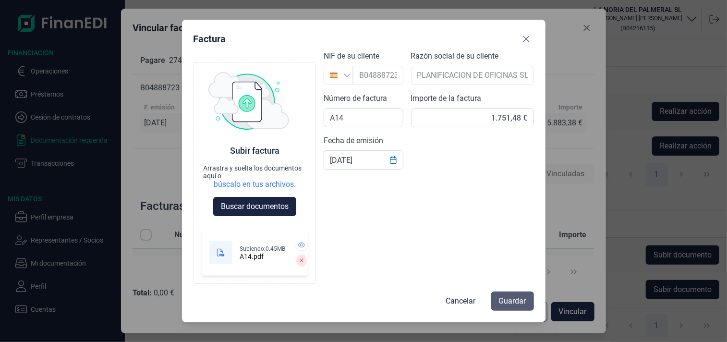
click at [512, 301] on span "Guardar" at bounding box center [512, 301] width 27 height 12
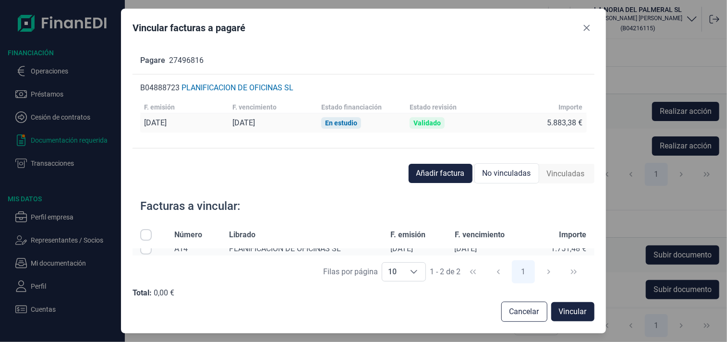
scroll to position [12, 0]
click at [452, 170] on span "Añadir factura" at bounding box center [441, 174] width 49 height 12
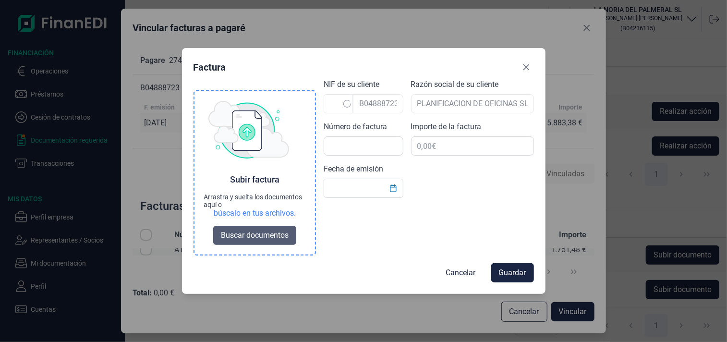
click at [253, 232] on span "Buscar documentos" at bounding box center [255, 236] width 68 height 12
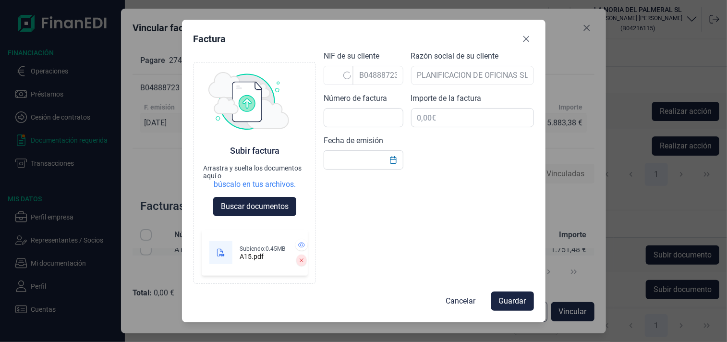
click at [299, 260] on icon at bounding box center [301, 261] width 4 height 6
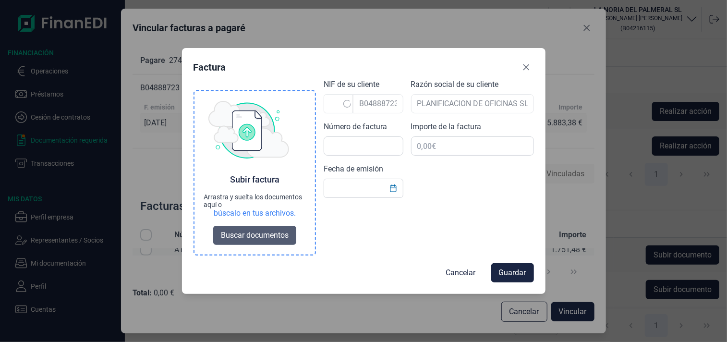
click at [252, 235] on span "Buscar documentos" at bounding box center [255, 236] width 68 height 12
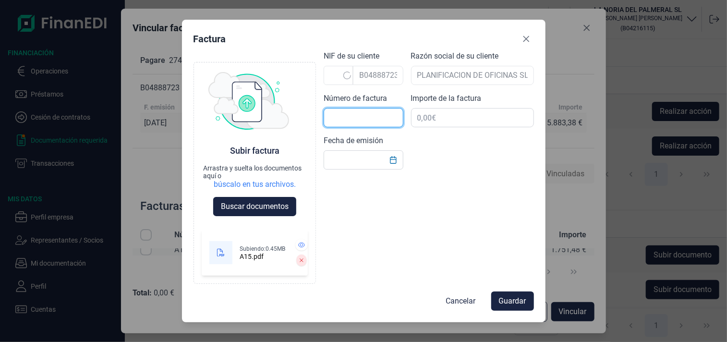
click at [362, 118] on input "text" at bounding box center [363, 117] width 79 height 19
type input "A15"
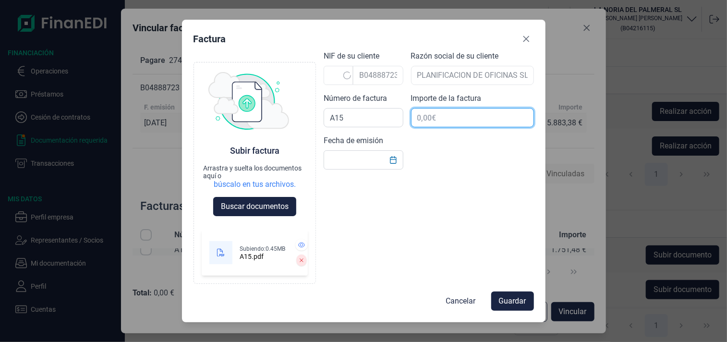
click at [434, 119] on input "text" at bounding box center [472, 117] width 123 height 19
type input "452,54 €"
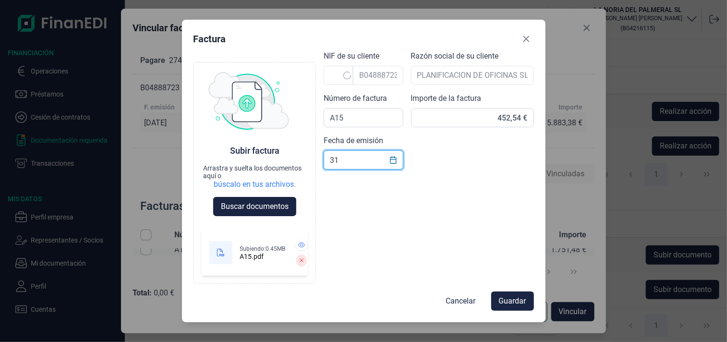
type input "3"
click at [395, 161] on icon "Choose Date" at bounding box center [394, 160] width 8 height 8
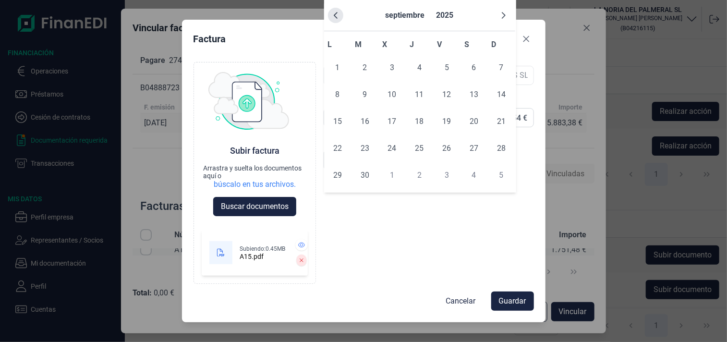
click at [339, 16] on icon "Previous Month" at bounding box center [336, 16] width 8 height 8
click at [425, 176] on span "31" at bounding box center [419, 175] width 19 height 19
type input "[DATE]"
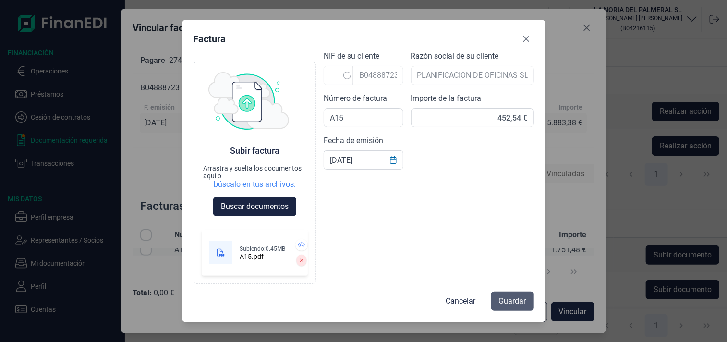
click at [516, 303] on span "Guardar" at bounding box center [512, 301] width 27 height 12
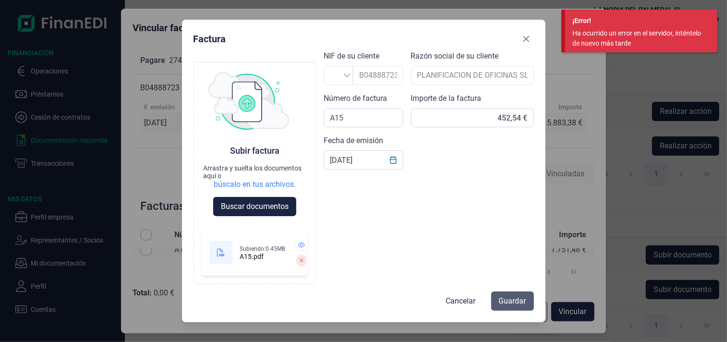
click at [513, 296] on span "Guardar" at bounding box center [512, 301] width 27 height 12
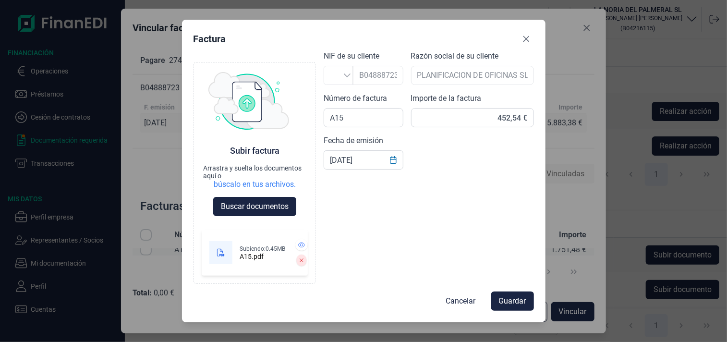
drag, startPoint x: 290, startPoint y: 261, endPoint x: 291, endPoint y: 254, distance: 7.2
click at [299, 261] on icon at bounding box center [301, 261] width 4 height 6
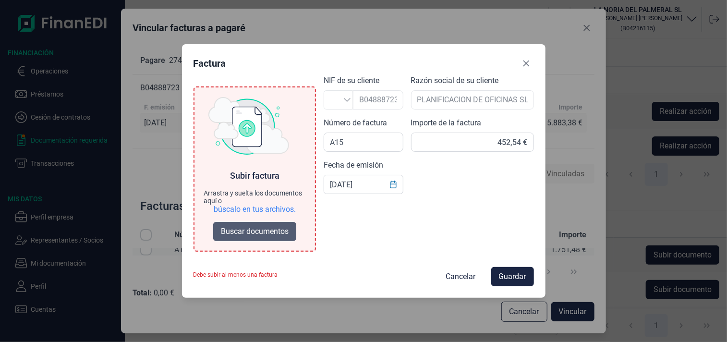
click at [259, 233] on span "Buscar documentos" at bounding box center [255, 232] width 68 height 12
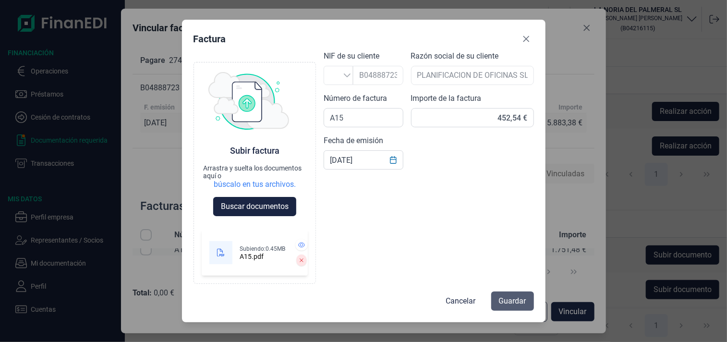
click at [504, 297] on span "Guardar" at bounding box center [512, 301] width 27 height 12
click at [525, 37] on icon "Close" at bounding box center [527, 39] width 8 height 8
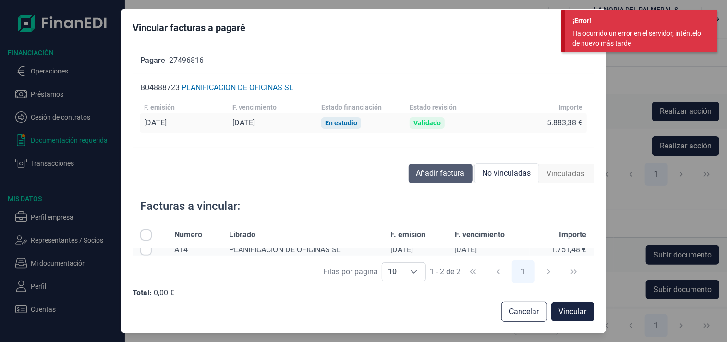
click at [434, 173] on span "Añadir factura" at bounding box center [441, 174] width 49 height 12
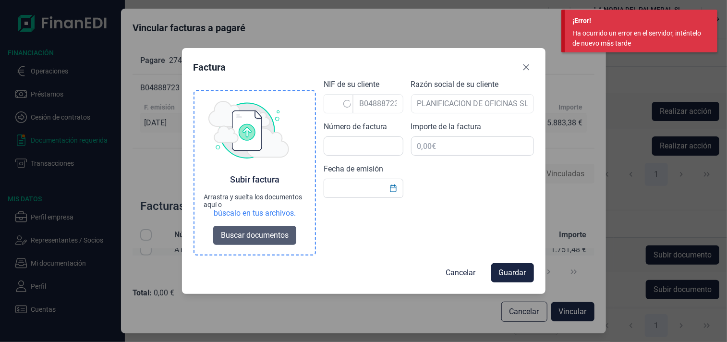
click at [250, 233] on span "Buscar documentos" at bounding box center [255, 236] width 68 height 12
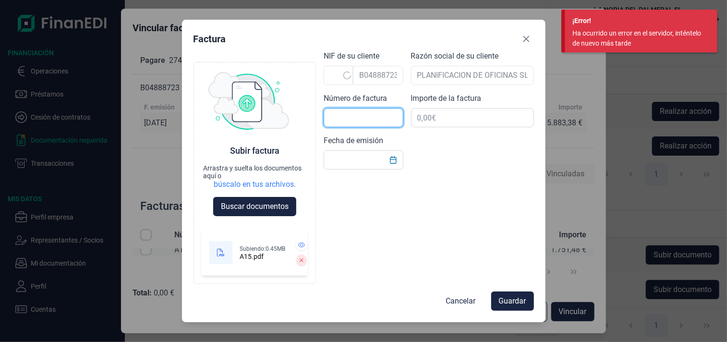
click at [349, 121] on input "text" at bounding box center [363, 117] width 79 height 19
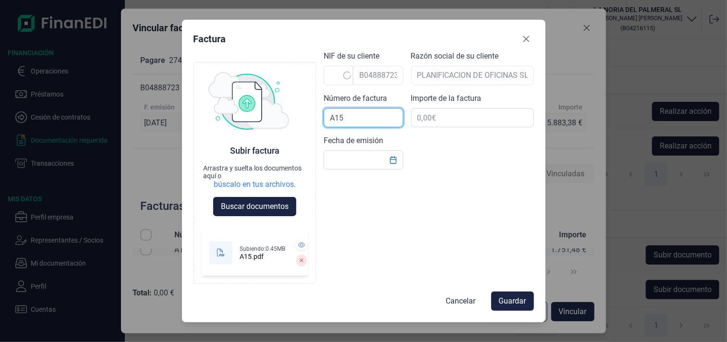
type input "A15"
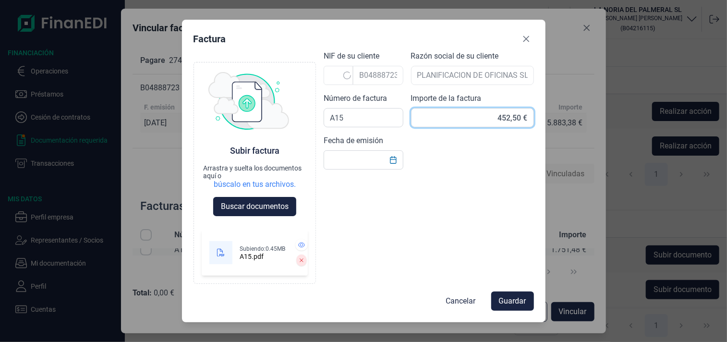
type input "452,54 €"
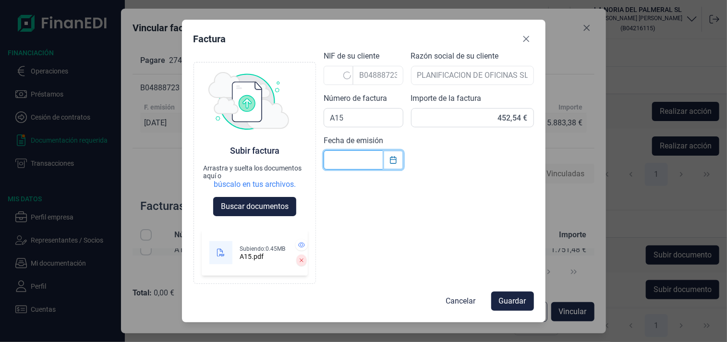
click at [393, 161] on icon "Choose Date" at bounding box center [394, 160] width 8 height 8
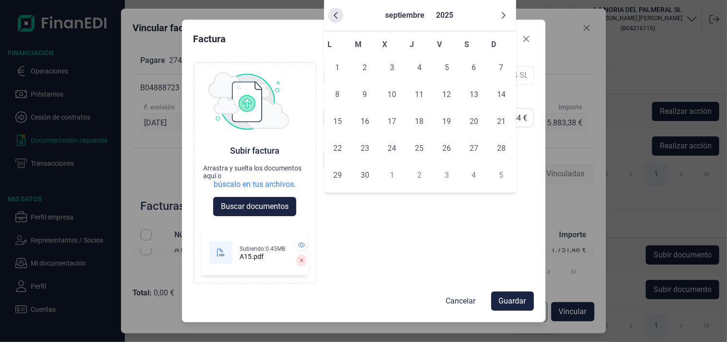
click at [338, 16] on icon "Previous Month" at bounding box center [336, 16] width 8 height 8
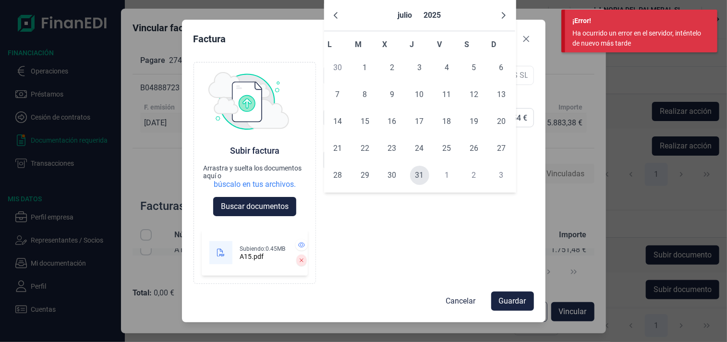
click at [418, 174] on span "31" at bounding box center [419, 175] width 19 height 19
type input "[DATE]"
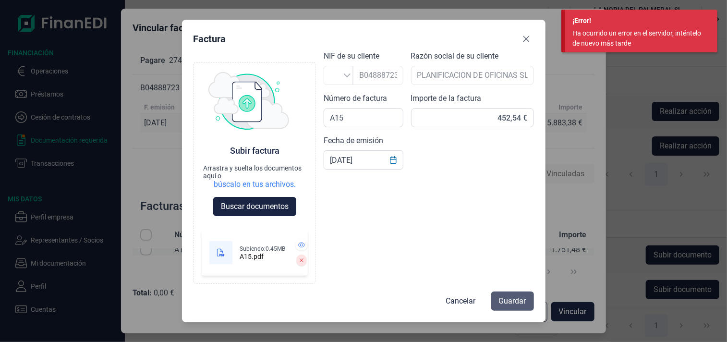
click at [511, 300] on span "Guardar" at bounding box center [512, 301] width 27 height 12
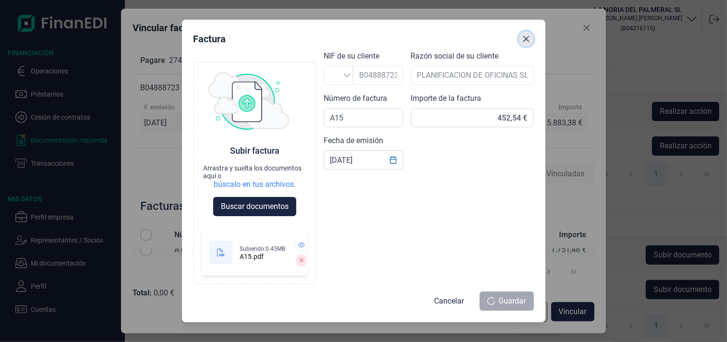
click at [527, 36] on icon "Close" at bounding box center [527, 39] width 8 height 8
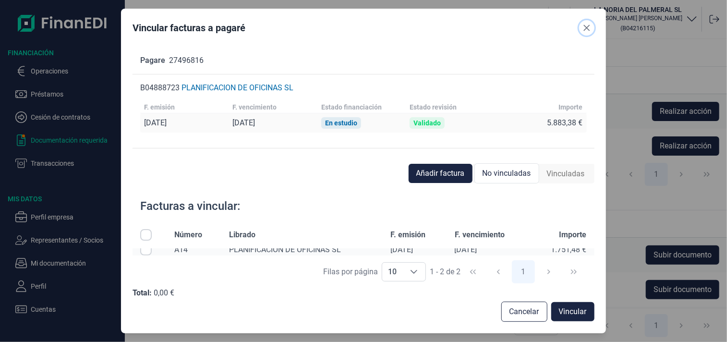
click at [583, 27] on icon "Close" at bounding box center [587, 28] width 8 height 8
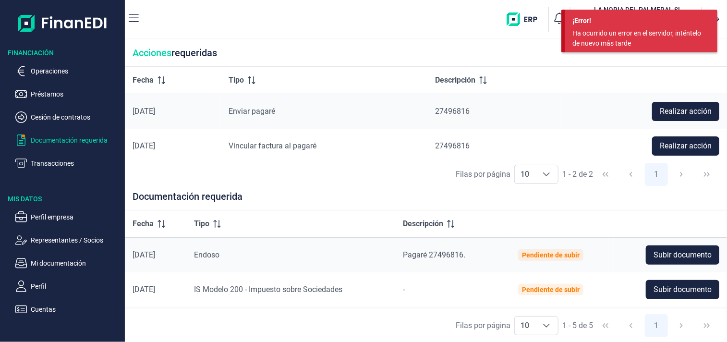
click at [711, 13] on div "¡Error! Ha ocurrido un error en el servidor, inténtelo de nuevo más tarde" at bounding box center [641, 31] width 152 height 43
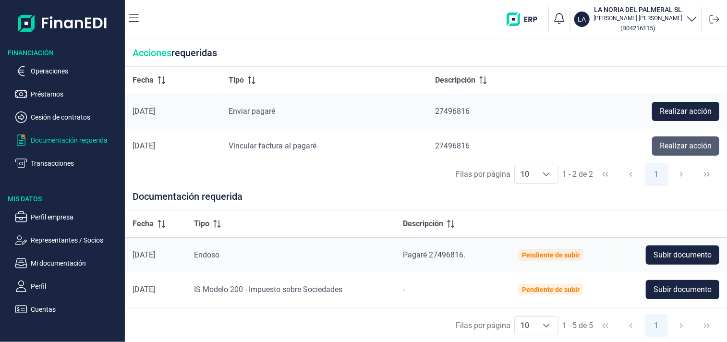
click at [685, 147] on span "Realizar acción" at bounding box center [686, 146] width 52 height 12
